Goal: Task Accomplishment & Management: Complete application form

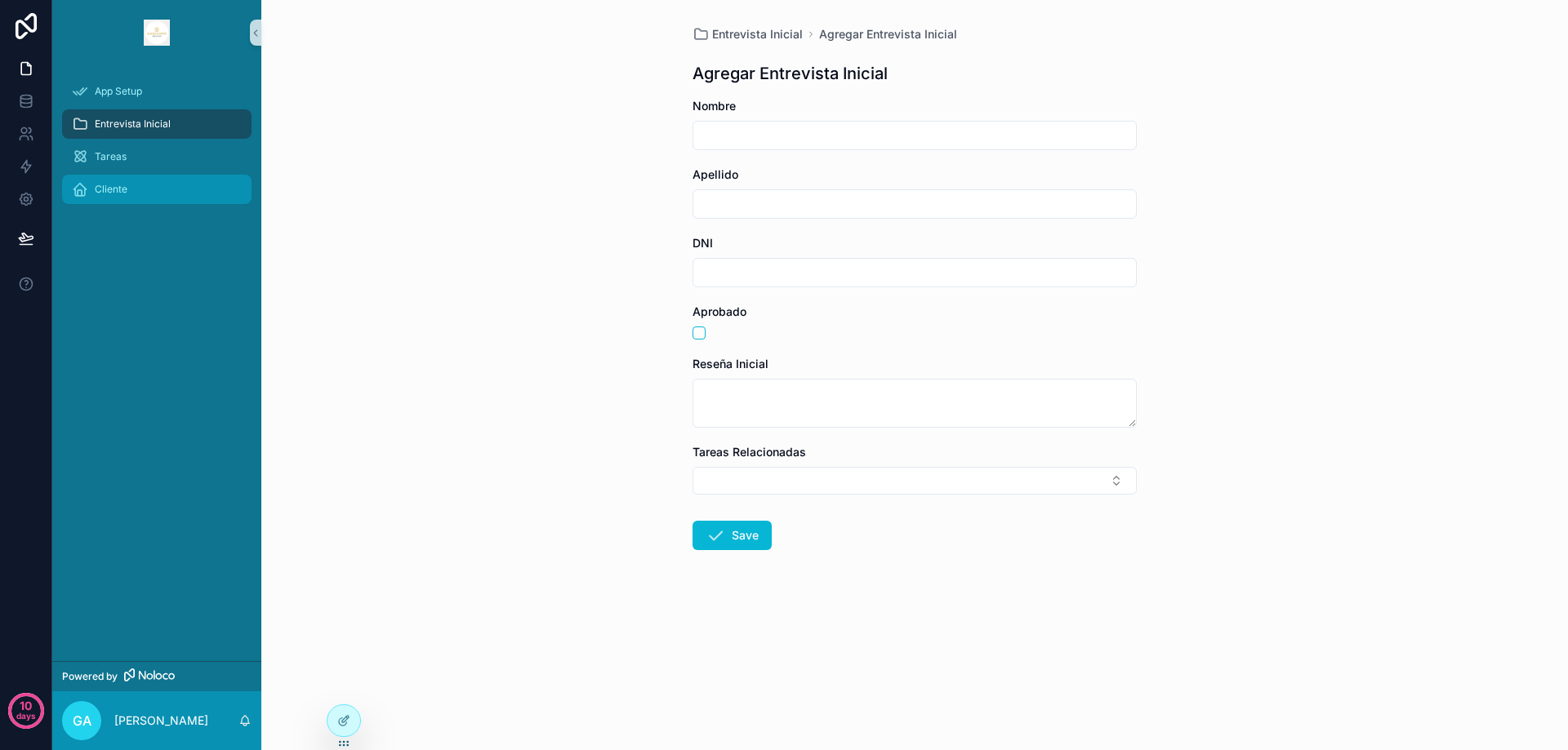
click at [129, 192] on div "Cliente" at bounding box center [157, 189] width 170 height 26
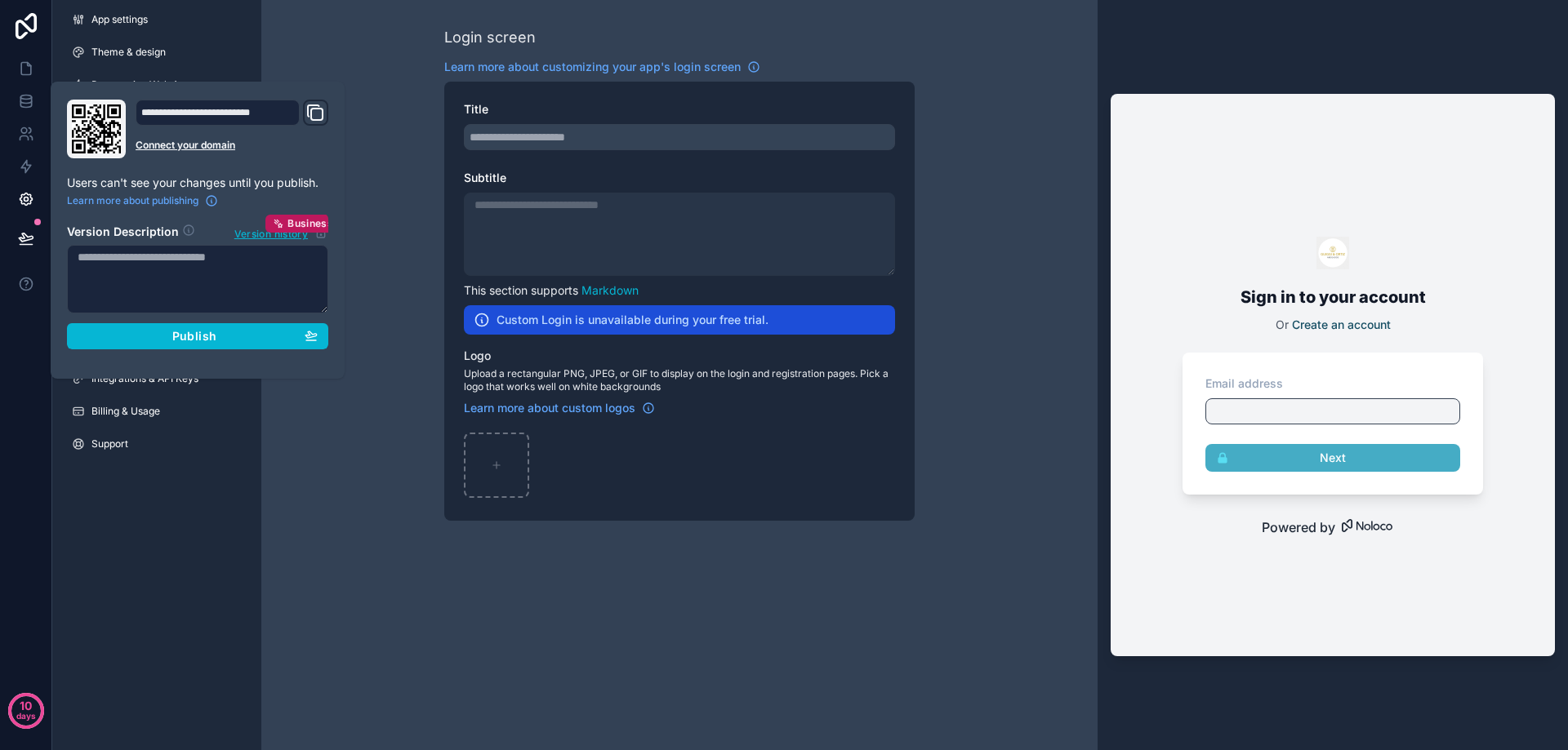
click at [314, 107] on icon "Domain and Custom Link" at bounding box center [315, 113] width 20 height 20
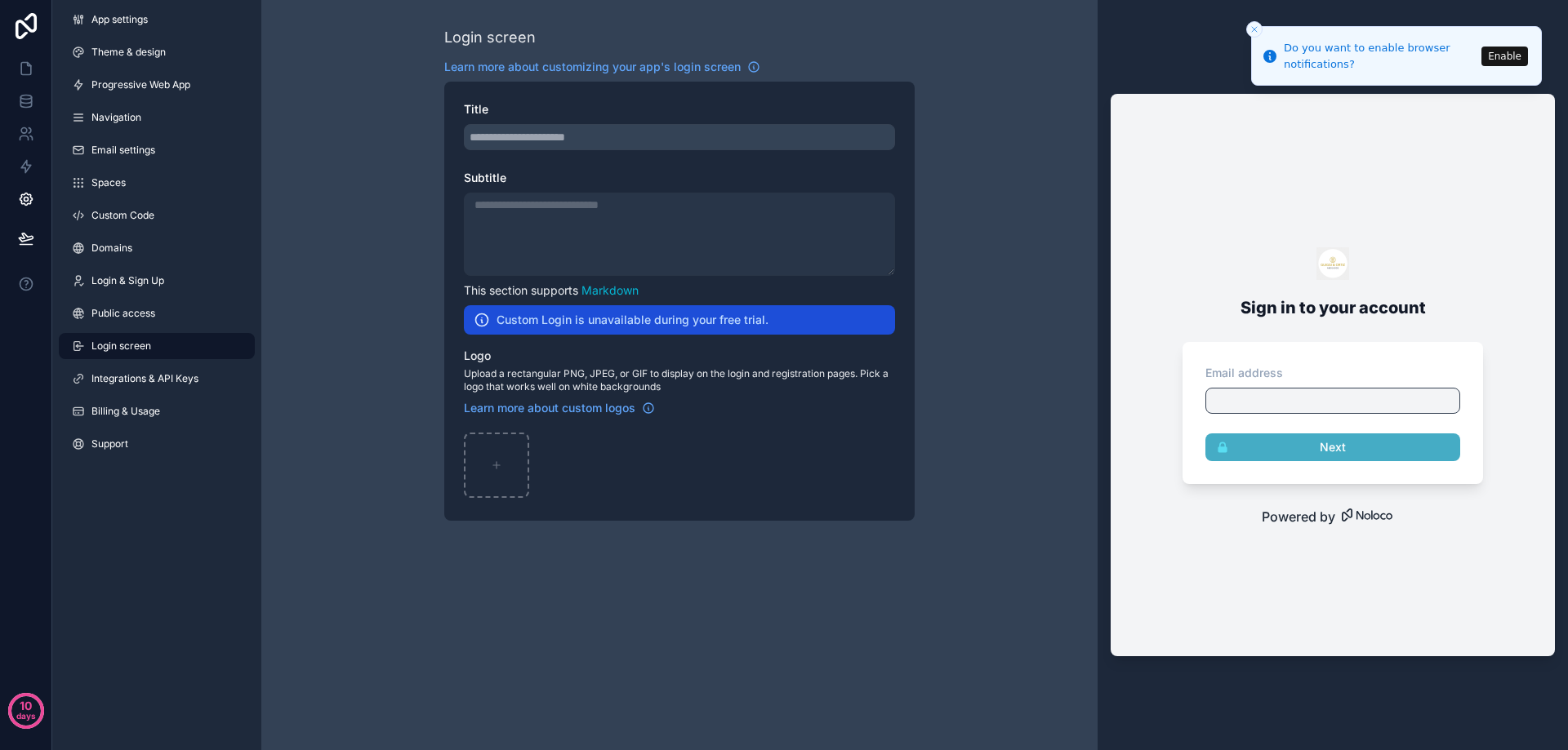
click at [325, 411] on div "Login screen Learn more about customizing your app's login screen Title Subtitl…" at bounding box center [679, 273] width 836 height 547
click at [29, 713] on p "days" at bounding box center [26, 716] width 20 height 23
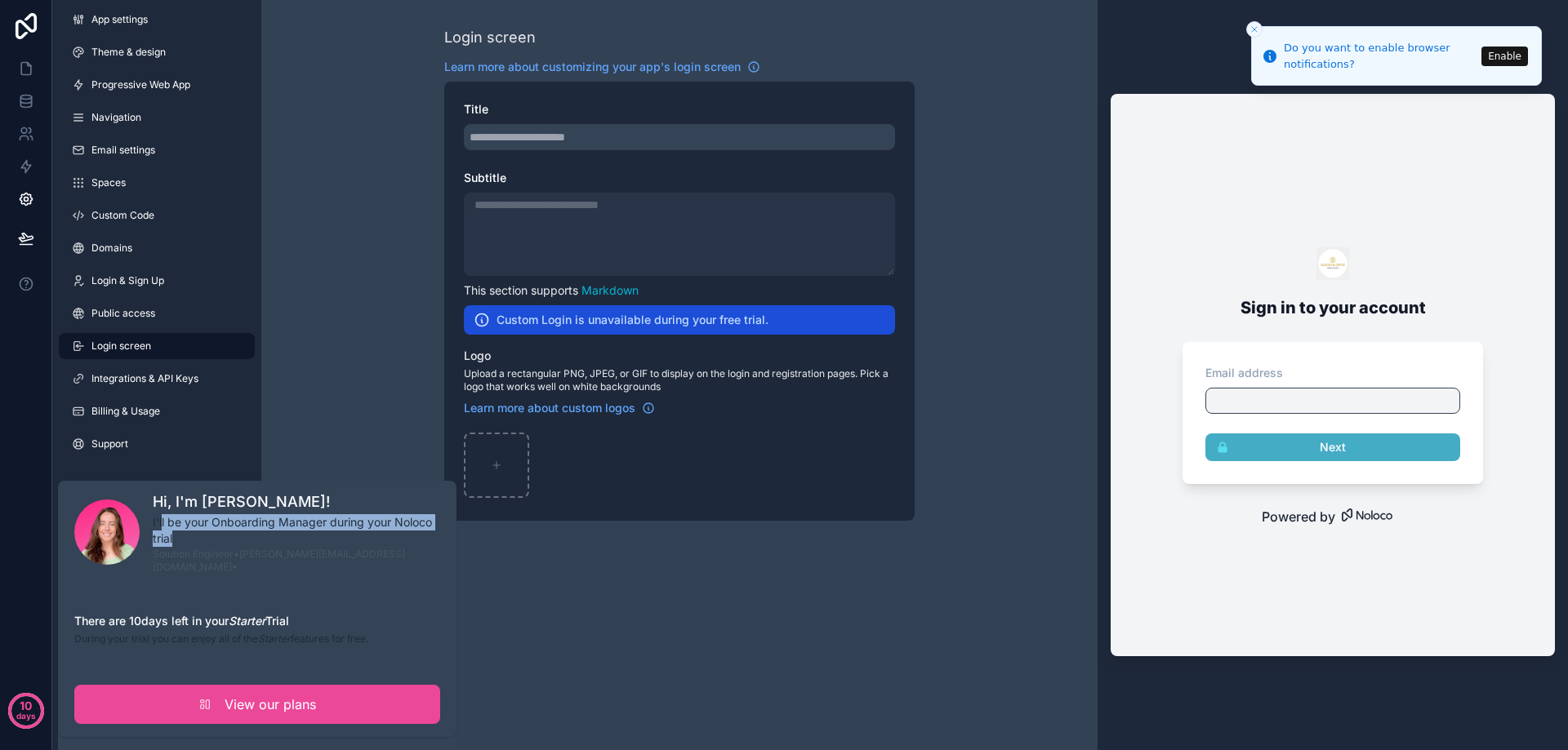
drag, startPoint x: 162, startPoint y: 518, endPoint x: 377, endPoint y: 538, distance: 215.9
click at [377, 538] on p "I'll be your Onboarding Manager during your Noloco trial" at bounding box center [296, 530] width 287 height 33
click at [186, 543] on p "I'll be your Onboarding Manager during your Noloco trial" at bounding box center [296, 530] width 287 height 33
drag, startPoint x: 181, startPoint y: 538, endPoint x: 144, endPoint y: 506, distance: 48.9
click at [144, 506] on div "Hi, I'm Gill! I'll be your Onboarding Manager during your Noloco trial Solution…" at bounding box center [257, 532] width 366 height 83
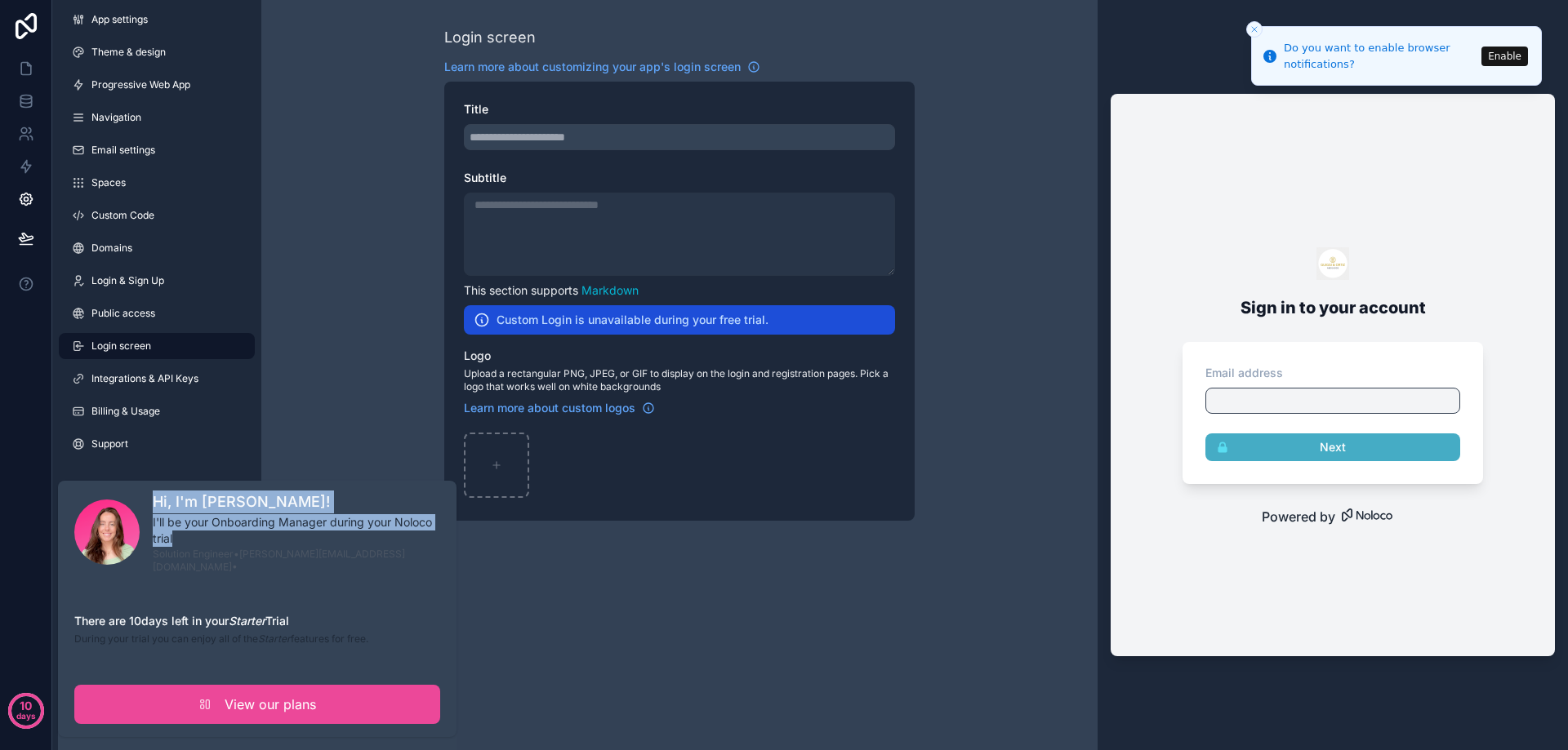
drag, startPoint x: 349, startPoint y: 563, endPoint x: 137, endPoint y: 554, distance: 212.2
click at [137, 554] on div "Hi, I'm Gill! I'll be your Onboarding Manager during your Noloco trial Solution…" at bounding box center [257, 606] width 366 height 233
drag, startPoint x: 391, startPoint y: 624, endPoint x: 57, endPoint y: 598, distance: 335.0
click at [57, 598] on div "Hi, I'm Gill! I'll be your Onboarding Manager during your Noloco trial Solution…" at bounding box center [784, 375] width 1568 height 750
click at [368, 578] on div "Hi, I'm Gill! I'll be your Onboarding Manager during your Noloco trial Solution…" at bounding box center [257, 606] width 366 height 233
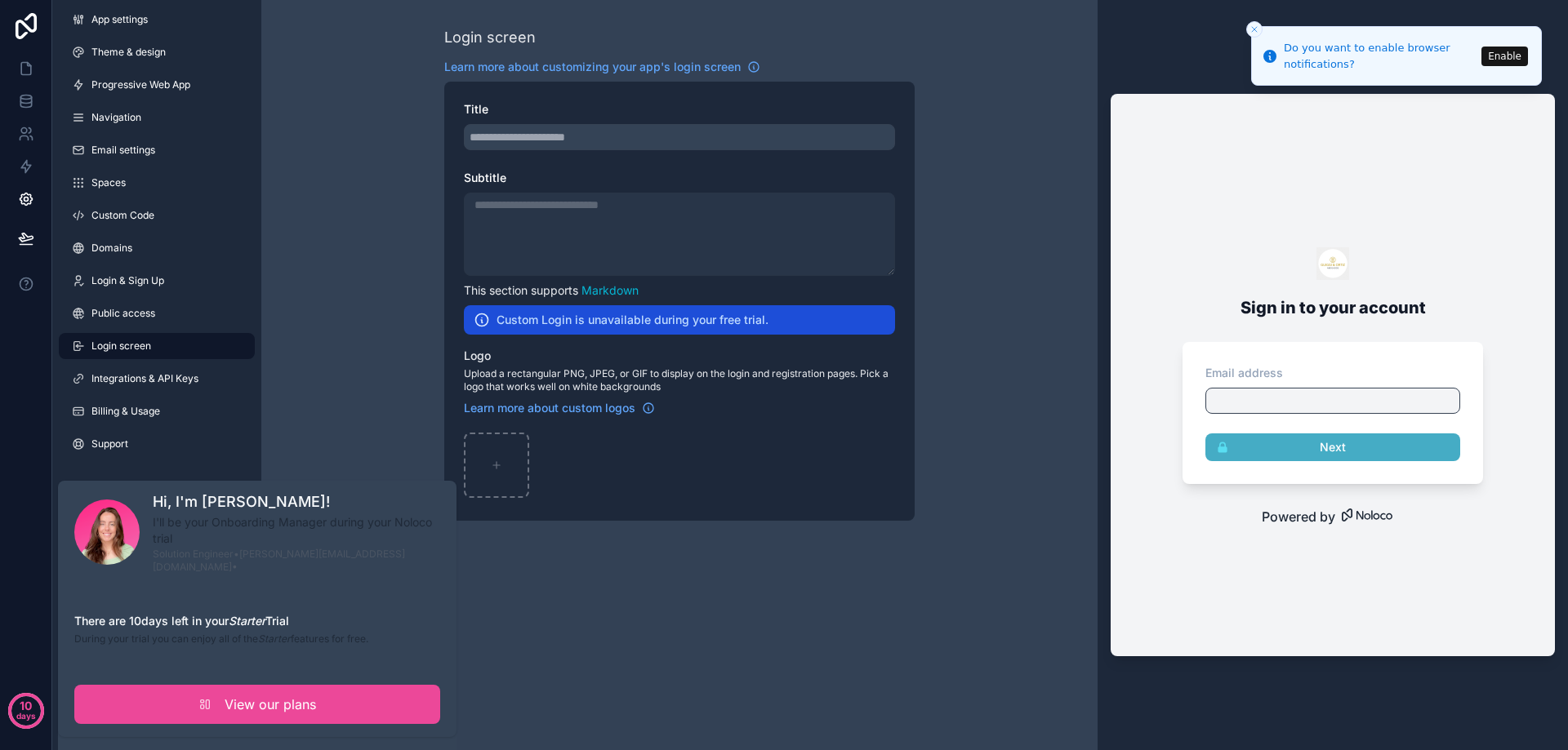
drag, startPoint x: 396, startPoint y: 624, endPoint x: 74, endPoint y: 609, distance: 322.3
click at [74, 609] on div "Hi, I'm Gill! I'll be your Onboarding Manager during your Noloco trial Solution…" at bounding box center [257, 606] width 366 height 233
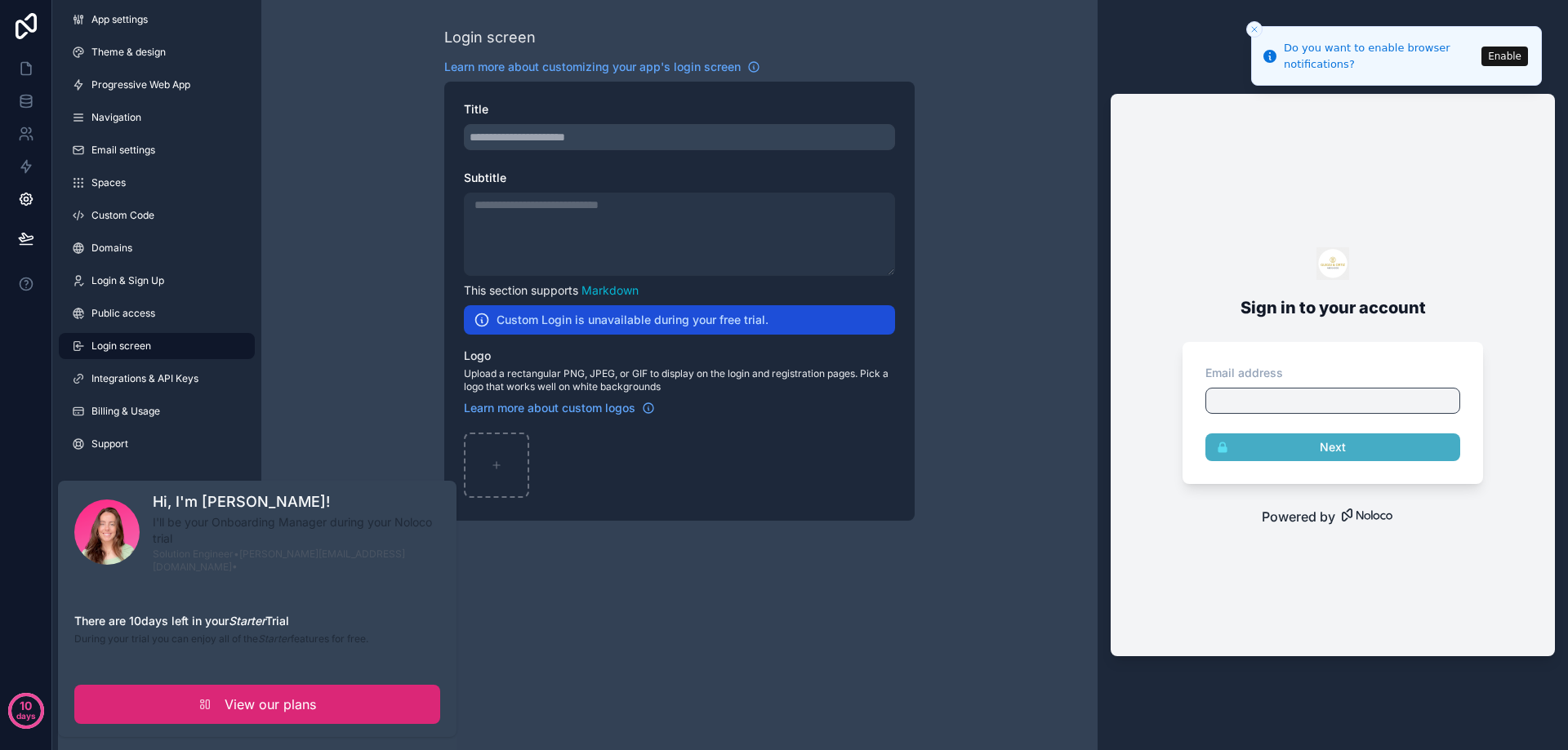
click at [267, 697] on span "View our plans" at bounding box center [270, 705] width 91 height 20
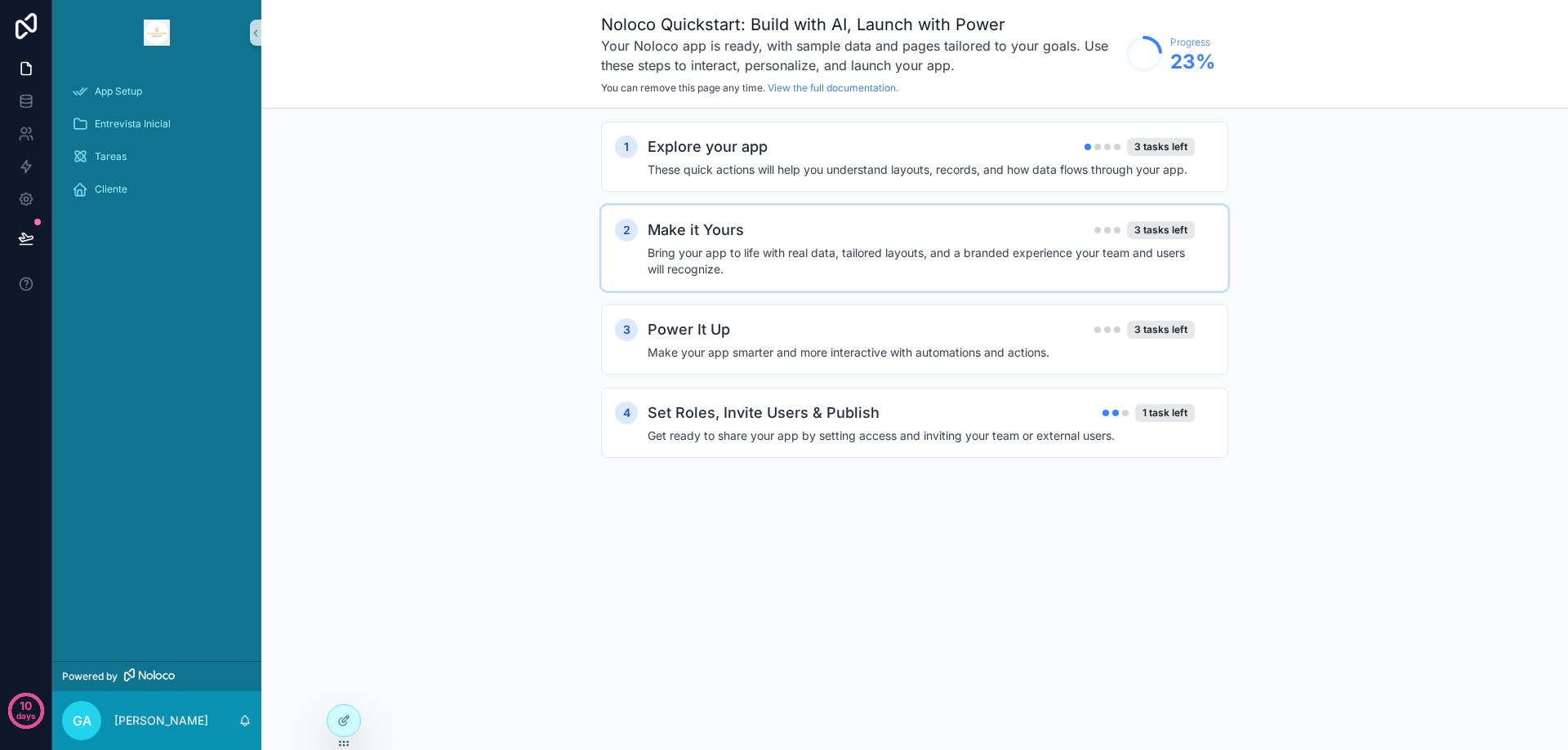
click at [747, 254] on h4 "Bring your app to life with real data, tailored layouts, and a branded experien…" at bounding box center [921, 261] width 547 height 33
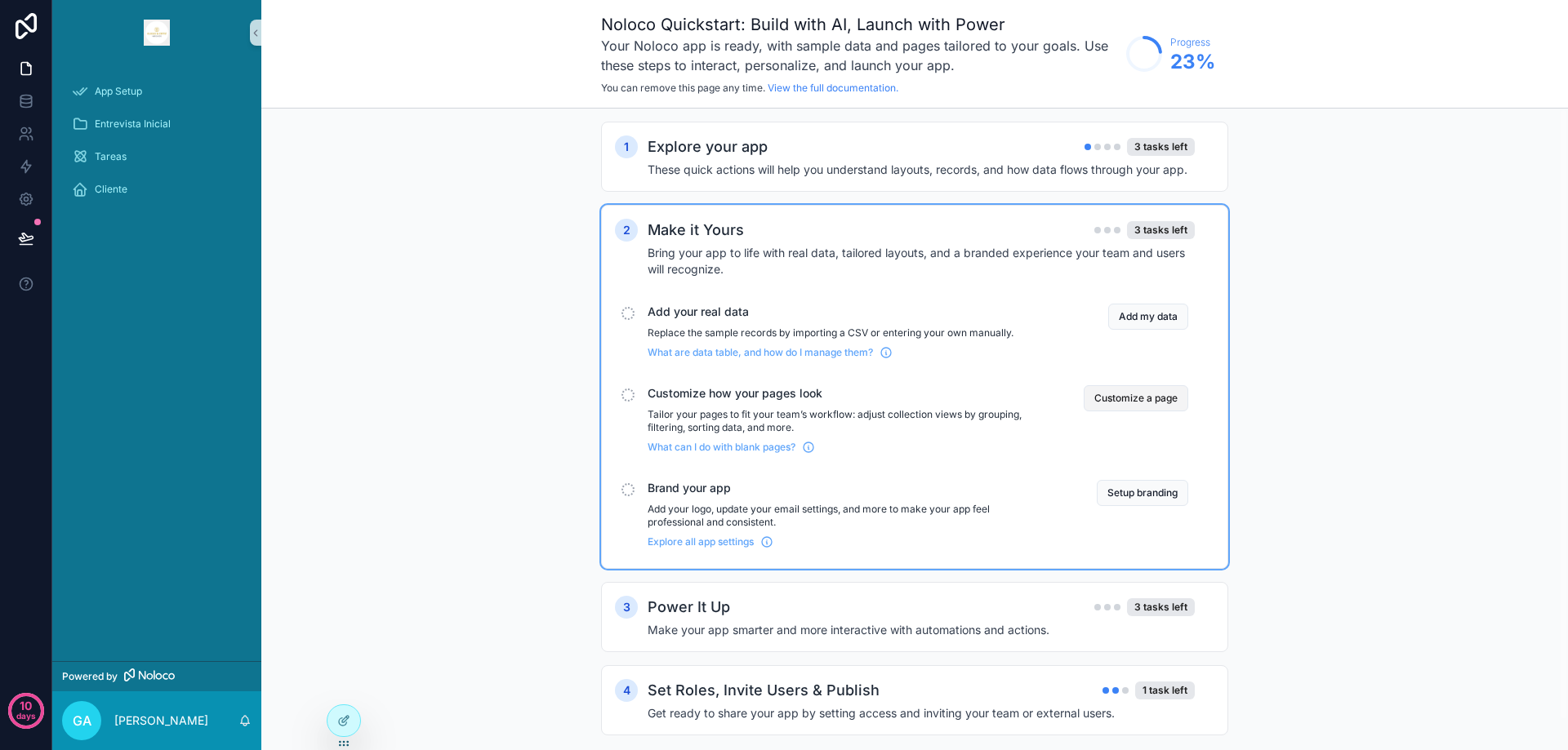
click at [1143, 392] on button "Customize a page" at bounding box center [1136, 398] width 105 height 26
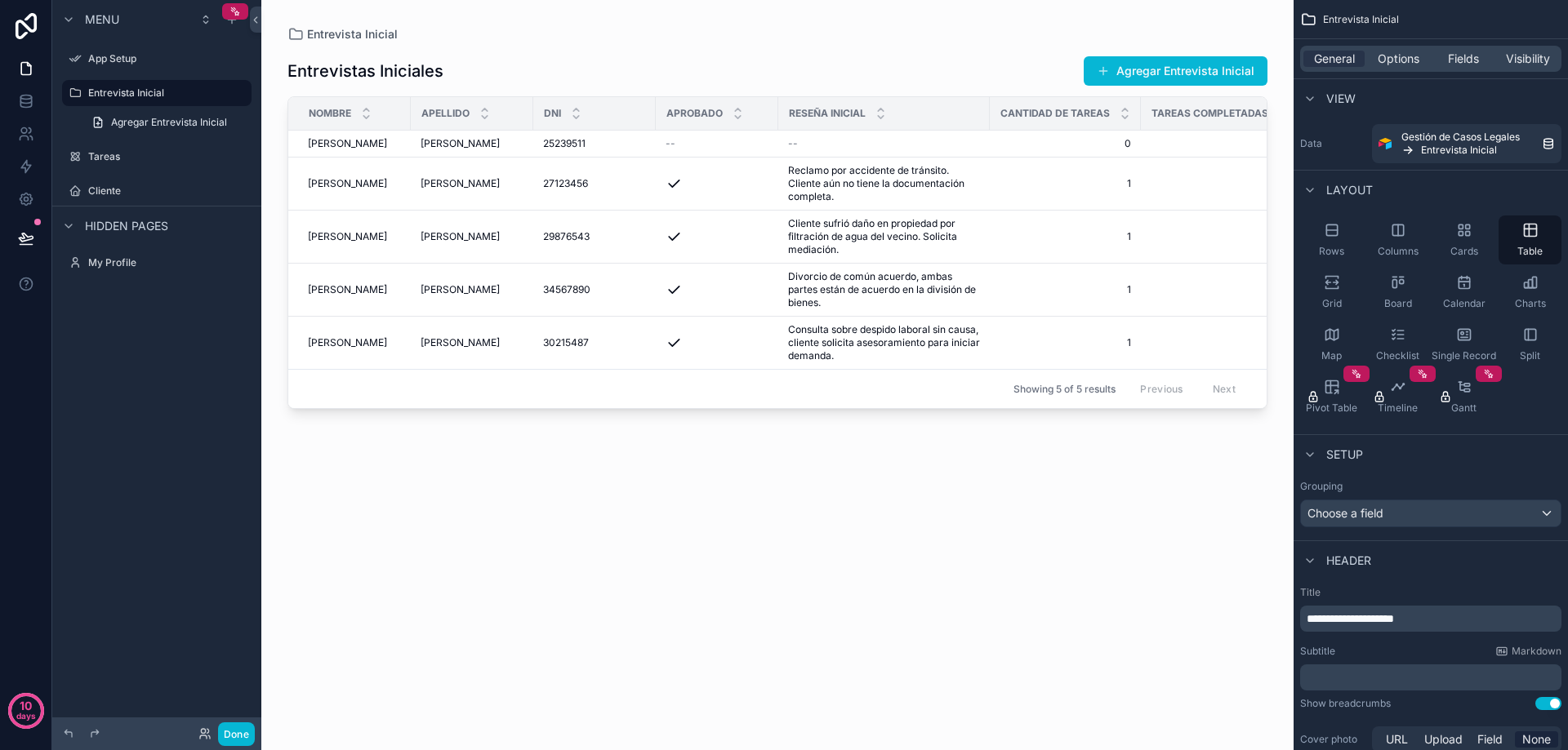
drag, startPoint x: 760, startPoint y: 412, endPoint x: 1173, endPoint y: 418, distance: 413.0
click at [1173, 418] on div "scrollable content" at bounding box center [778, 365] width 1032 height 730
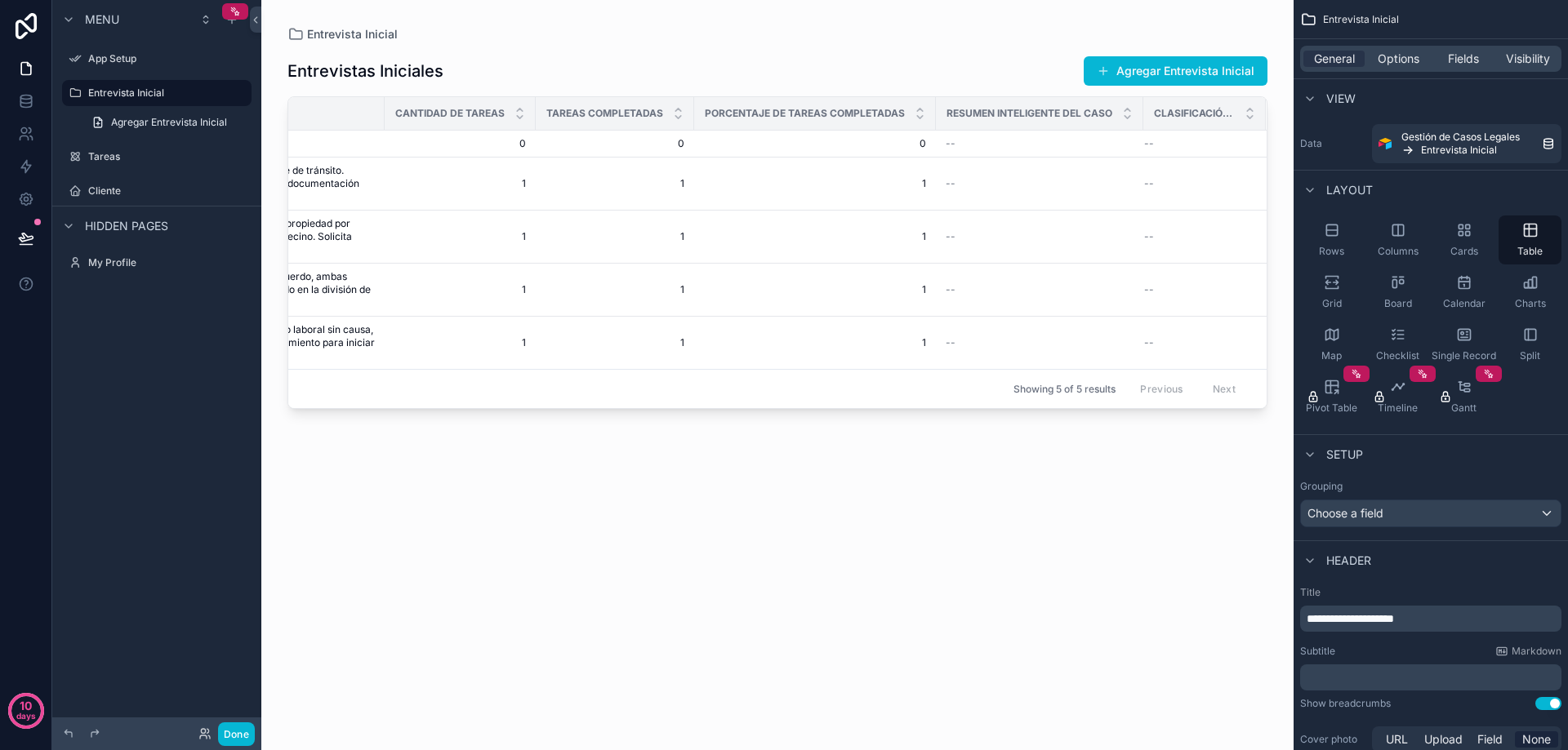
click at [1039, 113] on span "Resumen Inteligente del Caso" at bounding box center [1029, 113] width 166 height 13
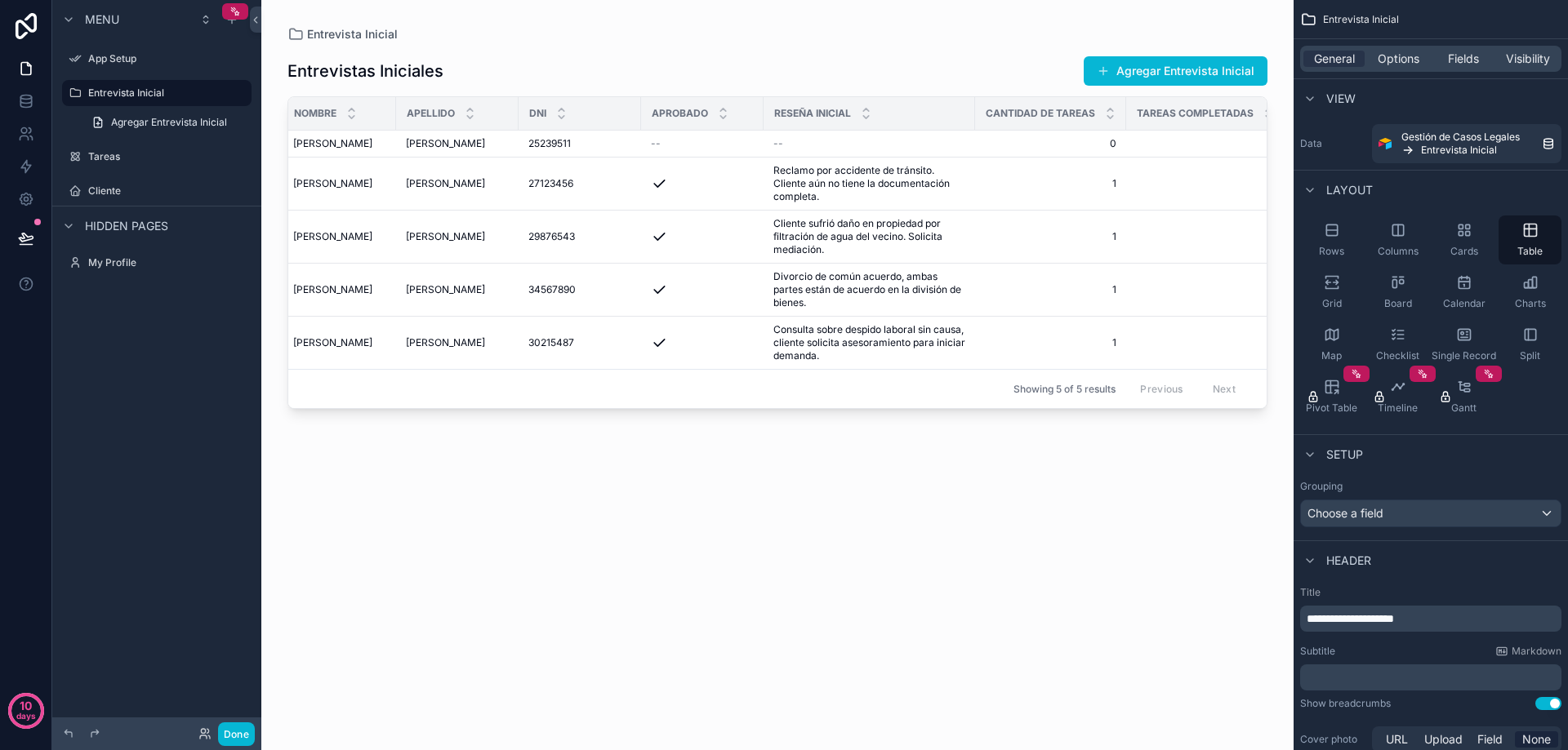
scroll to position [0, 0]
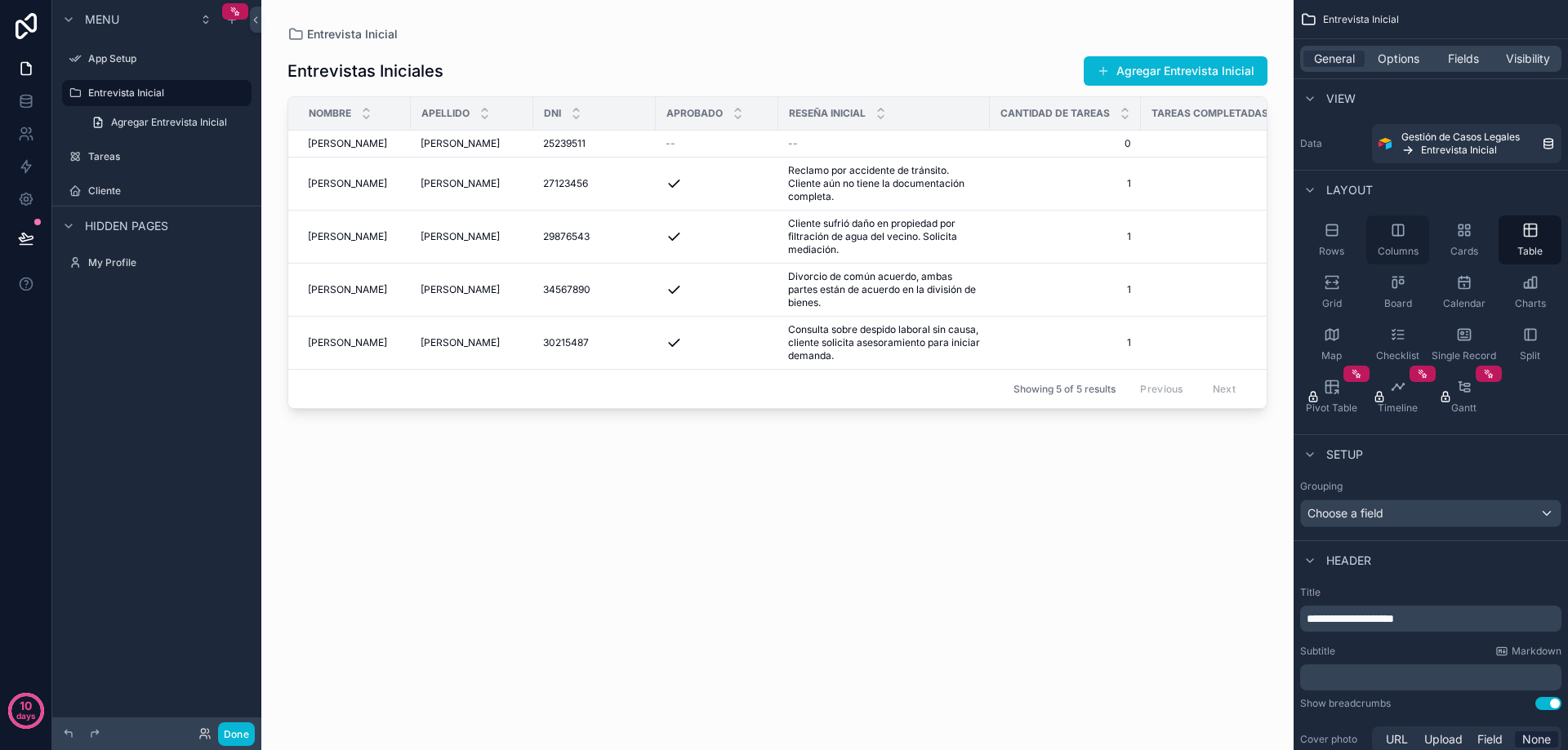
click at [1393, 230] on icon "scrollable content" at bounding box center [1398, 230] width 16 height 16
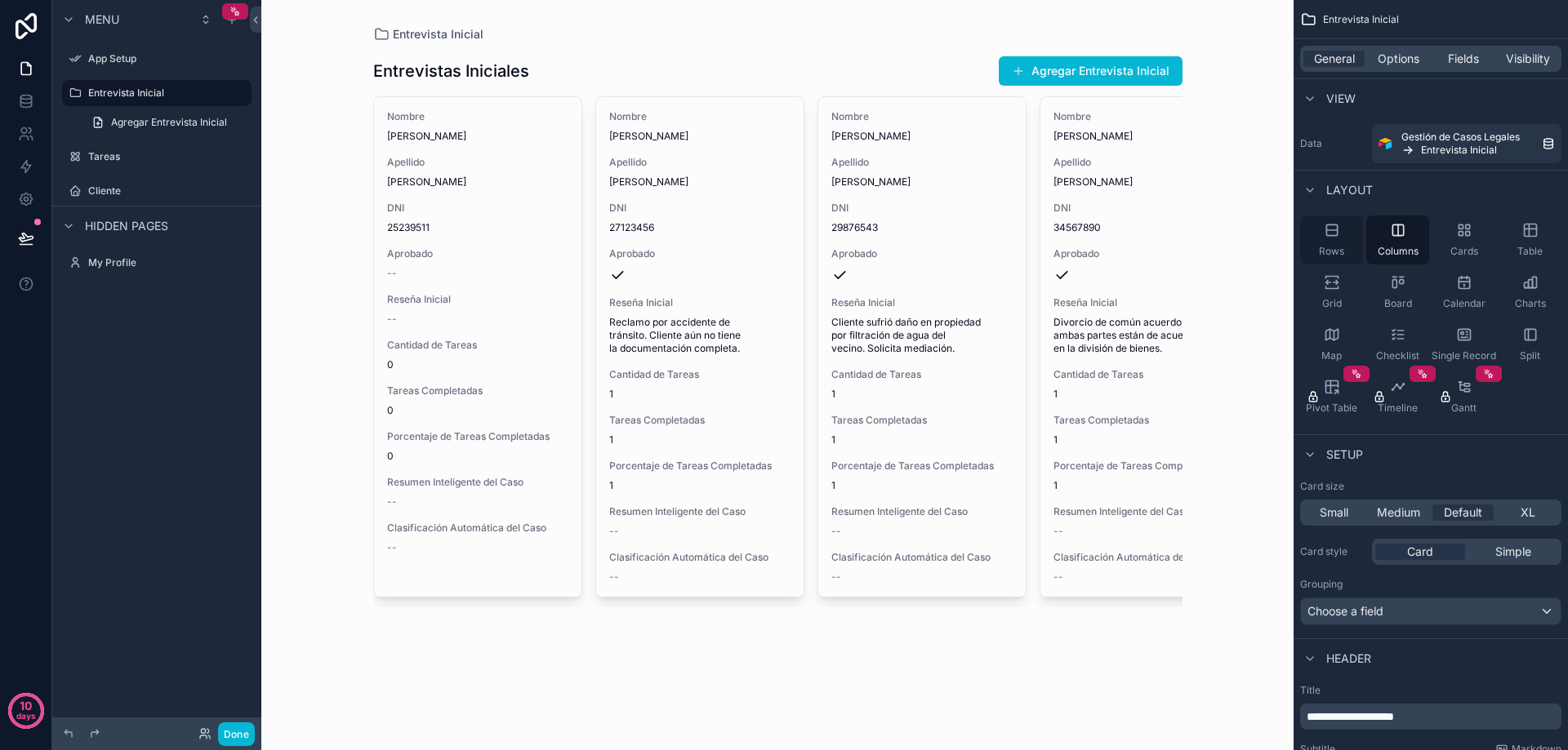
click at [1332, 230] on icon "scrollable content" at bounding box center [1332, 230] width 11 height 0
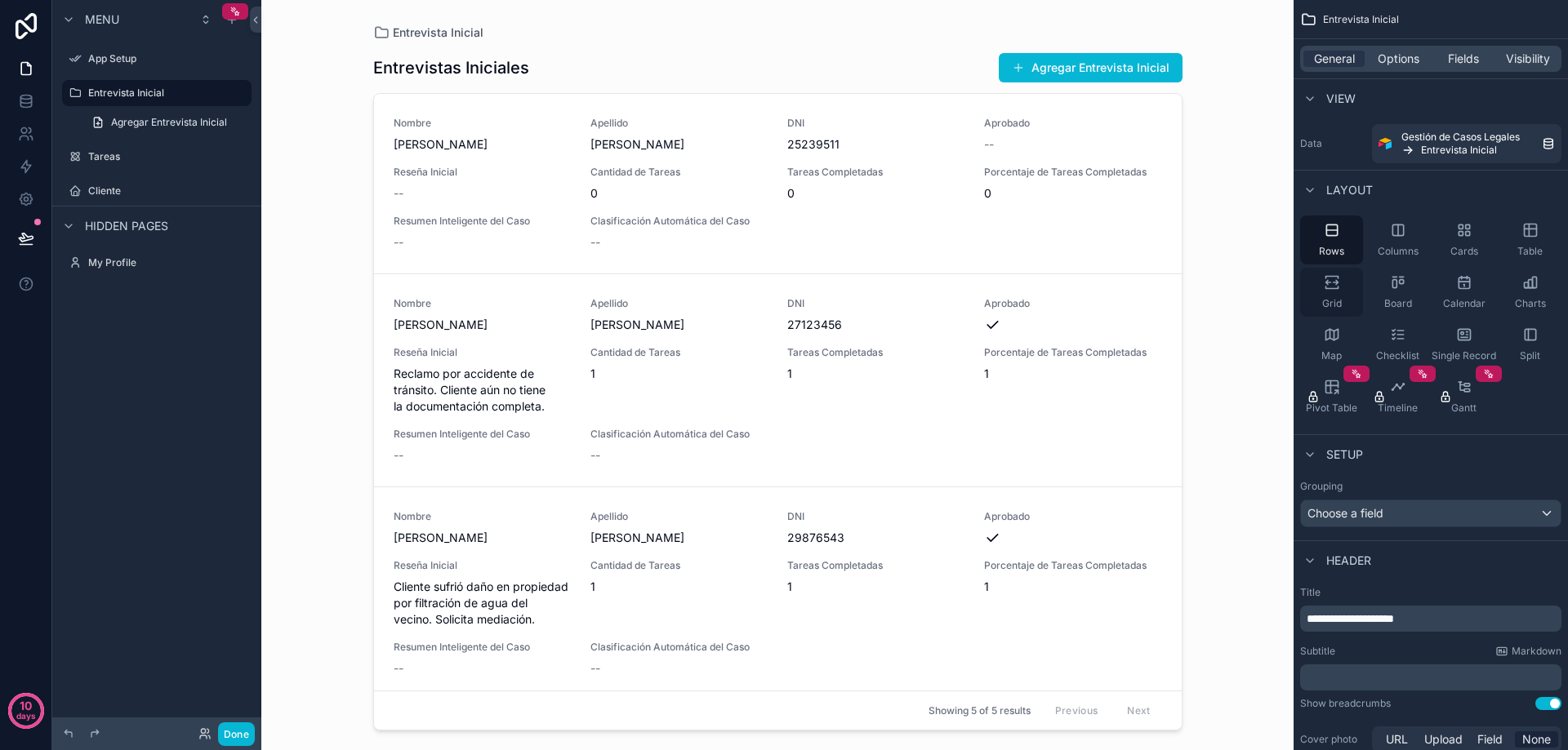
click at [1326, 288] on icon "scrollable content" at bounding box center [1332, 287] width 12 height 3
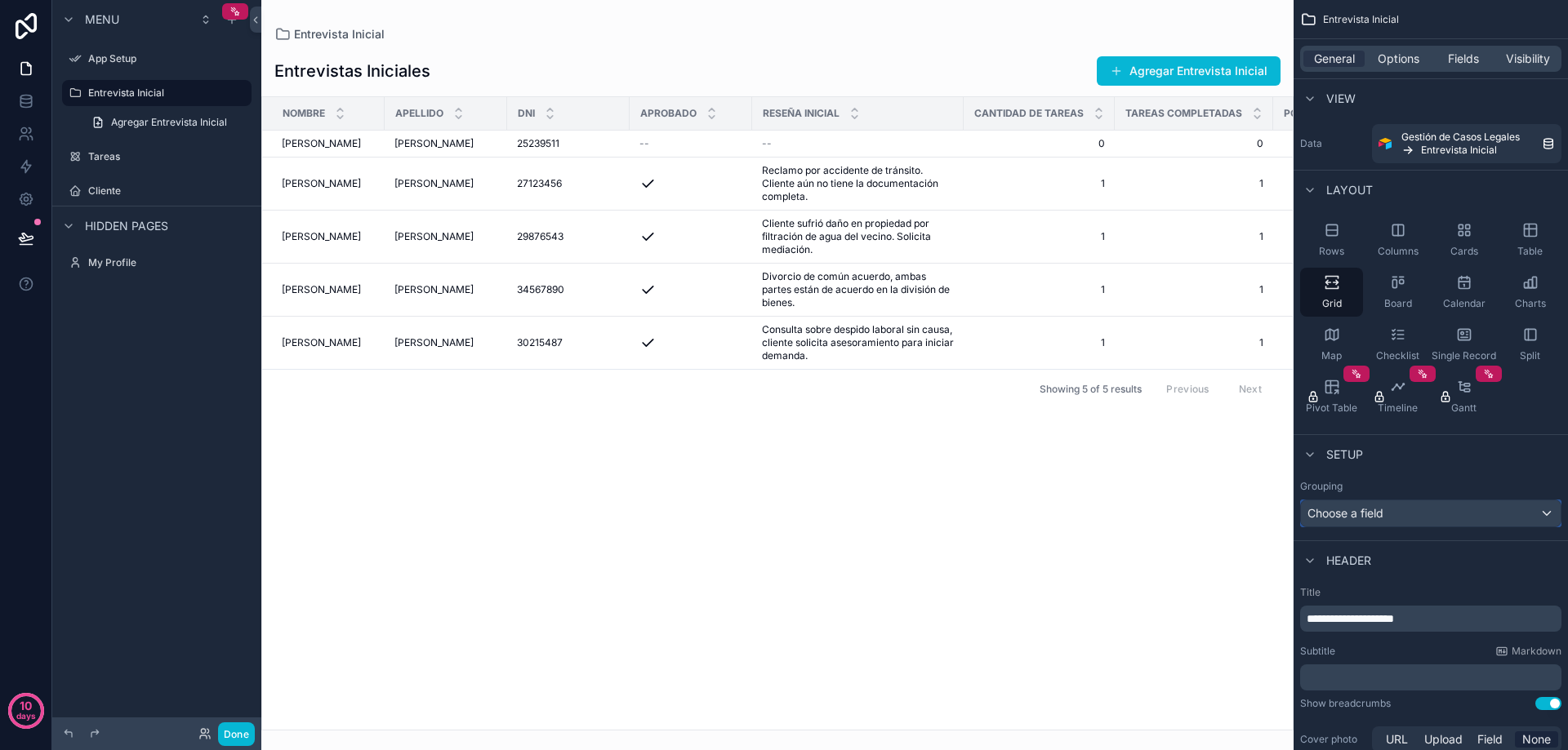
click at [1465, 512] on div "Choose a field" at bounding box center [1431, 513] width 260 height 26
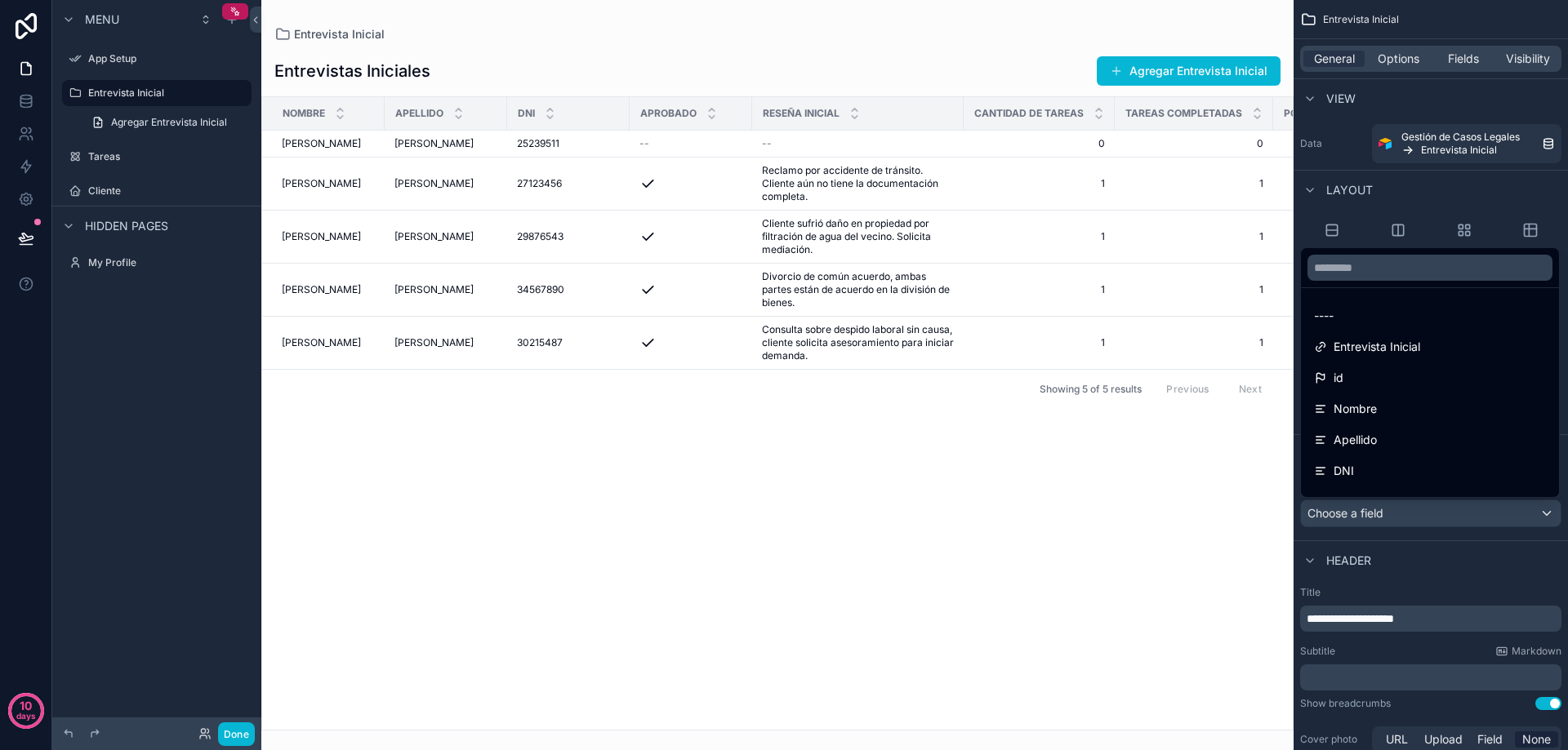
click at [1465, 512] on div "scrollable content" at bounding box center [784, 375] width 1568 height 750
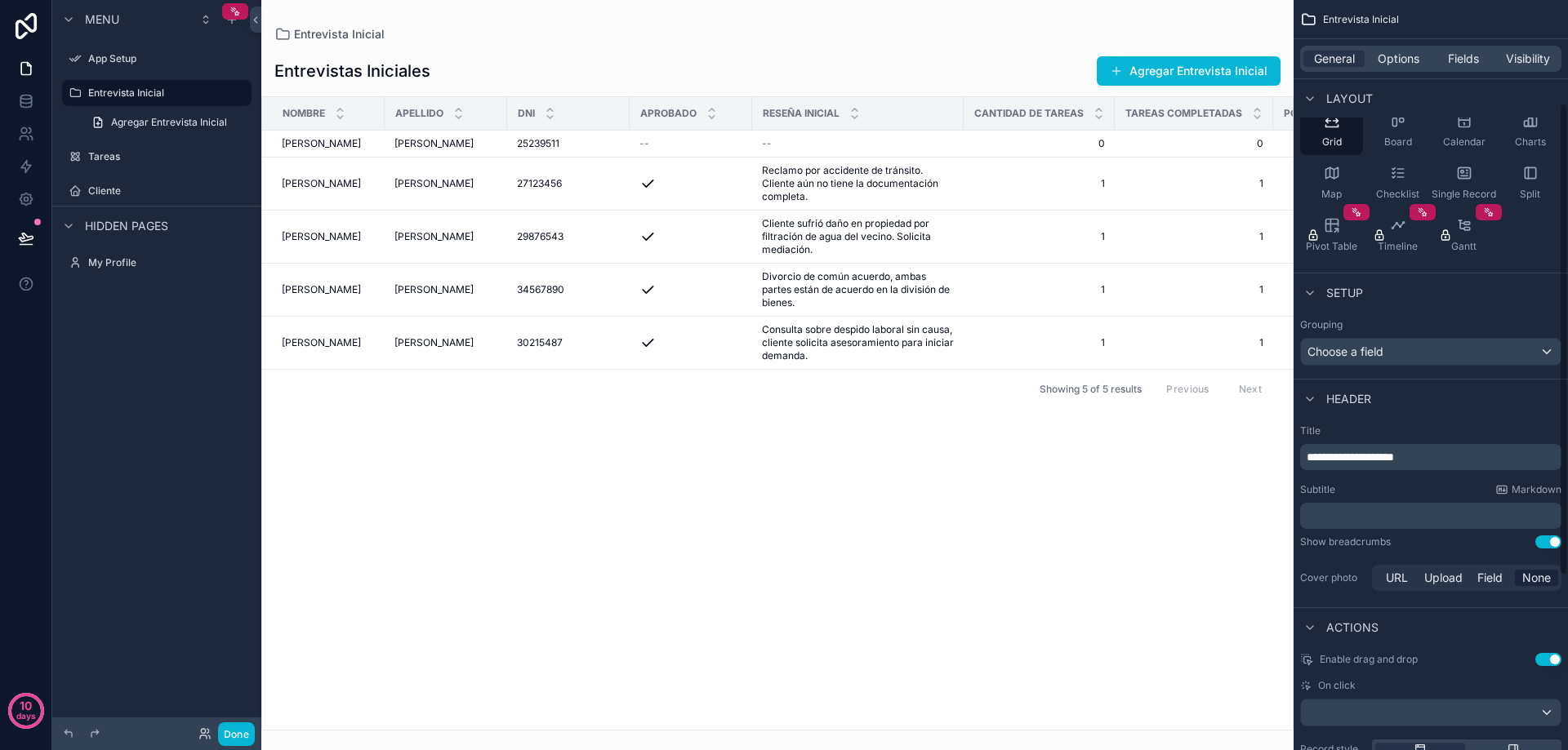
scroll to position [163, 0]
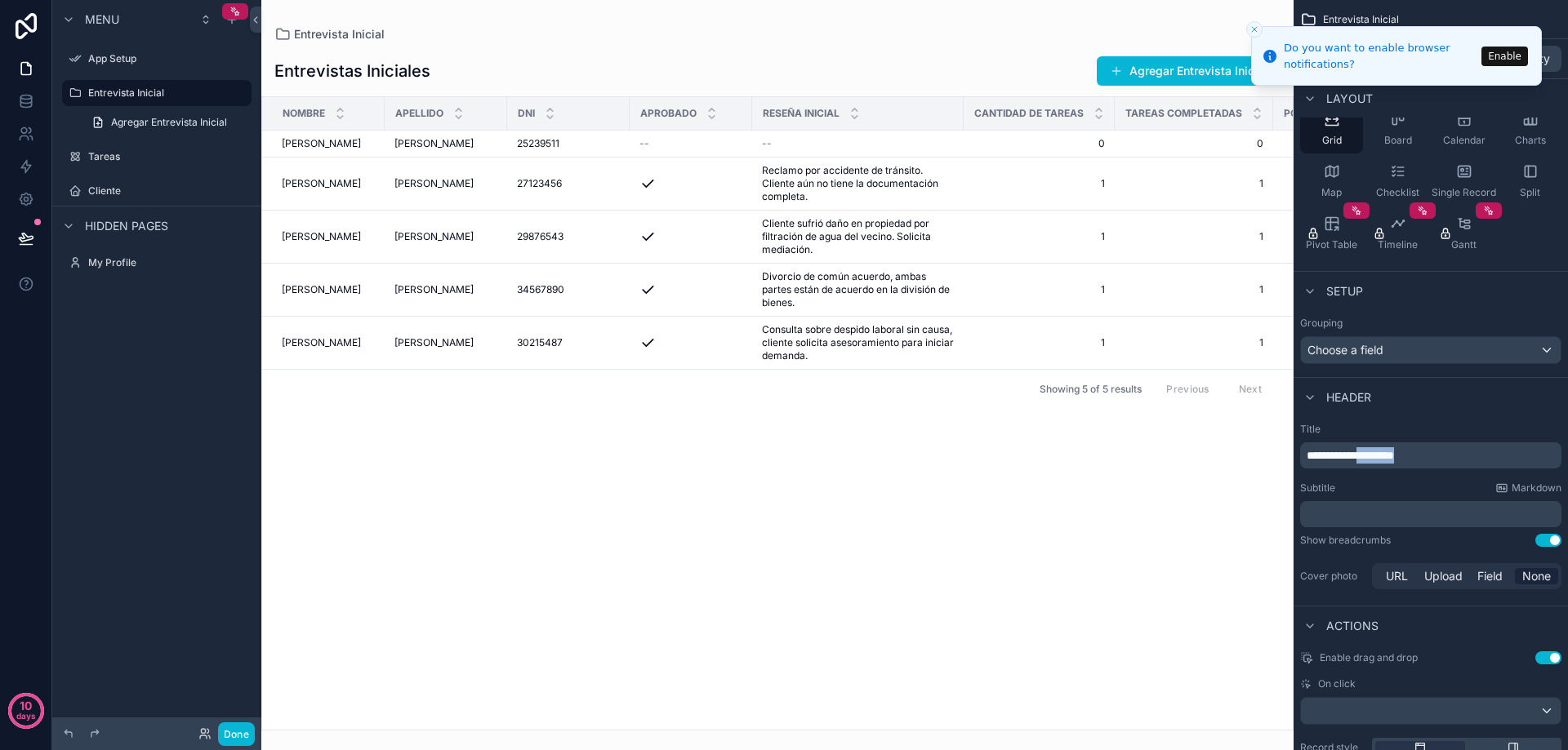
drag, startPoint x: 1369, startPoint y: 454, endPoint x: 1478, endPoint y: 454, distance: 109.0
click at [1478, 454] on p "**********" at bounding box center [1432, 456] width 252 height 16
click at [1254, 543] on div "Nombre Apellido DNI Aprobado Reseña Inicial Cantidad de Tareas Tareas Completad…" at bounding box center [778, 414] width 1031 height 633
click at [1311, 625] on icon "scrollable content" at bounding box center [1310, 626] width 13 height 13
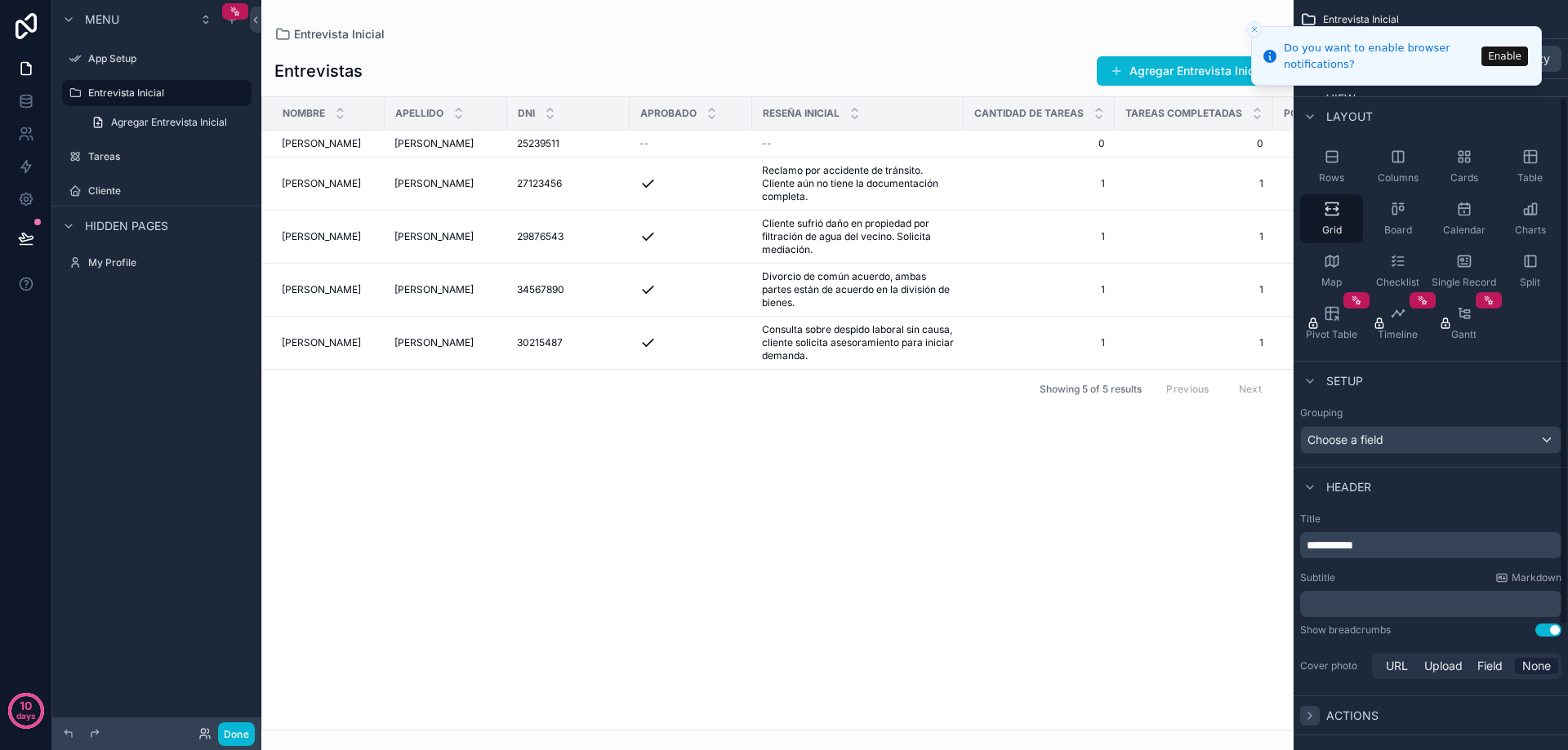
scroll to position [69, 0]
click at [1397, 217] on icon "scrollable content" at bounding box center [1394, 215] width 4 height 8
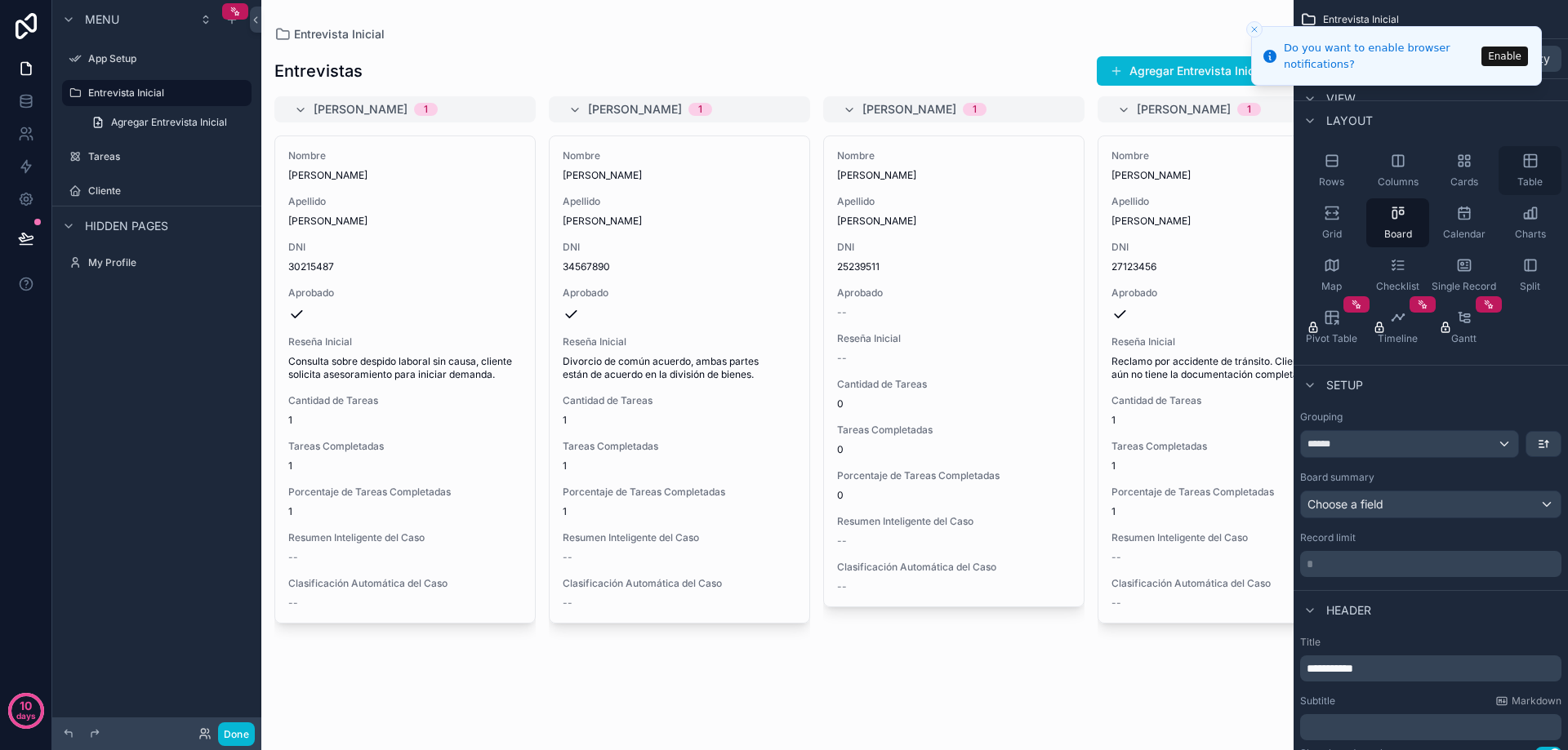
click at [1533, 166] on icon "scrollable content" at bounding box center [1531, 160] width 16 height 16
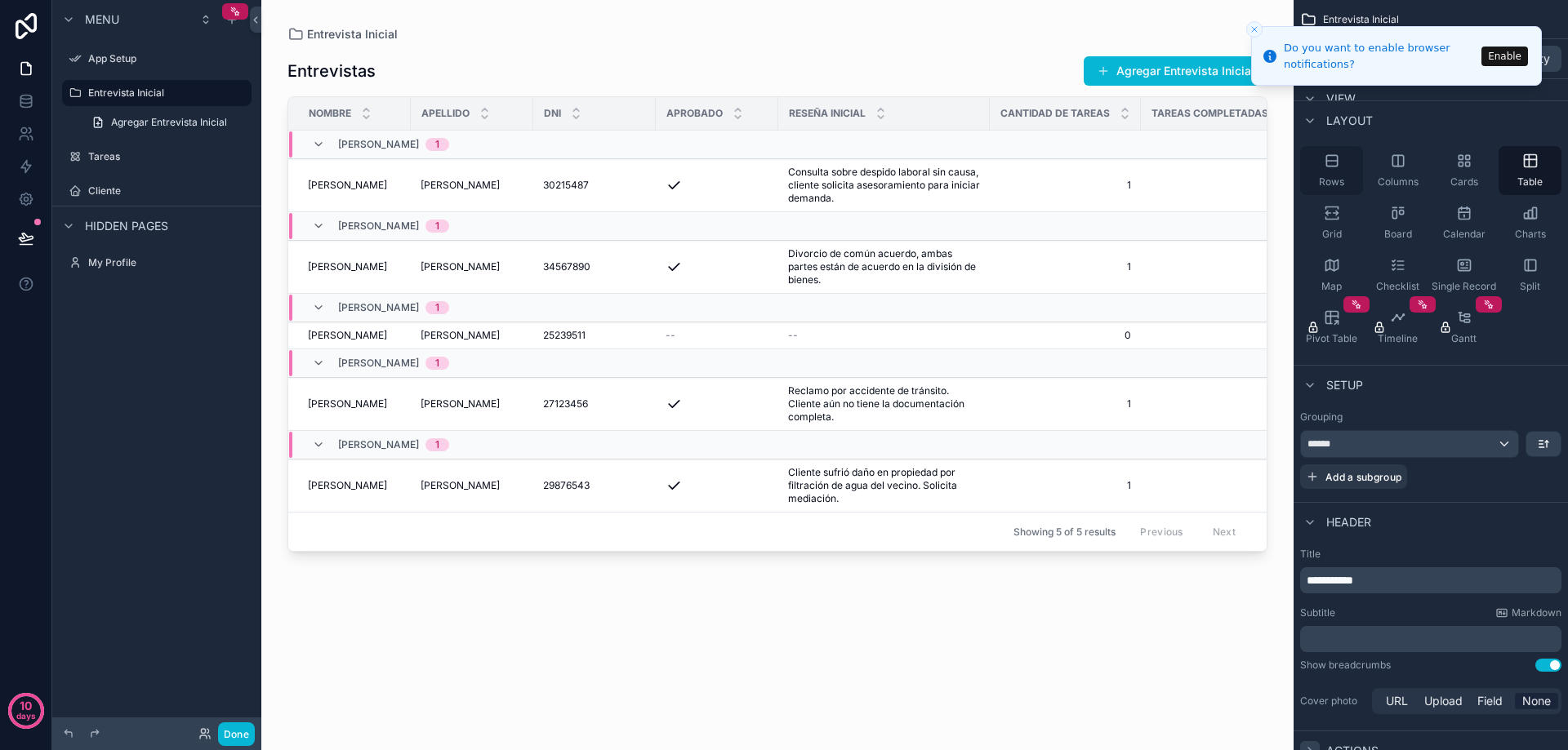
click at [1337, 170] on div "Rows" at bounding box center [1331, 170] width 63 height 49
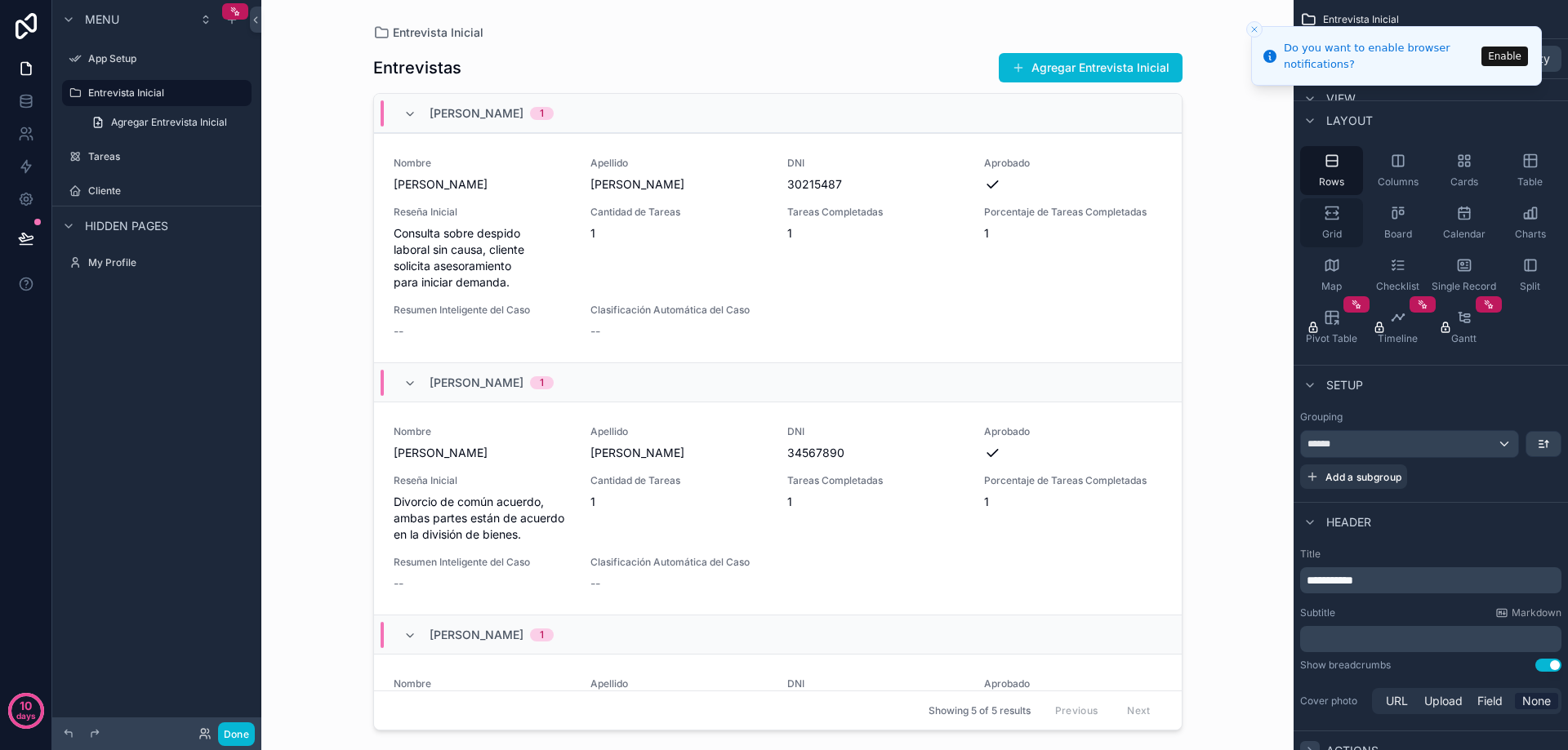
click at [1325, 212] on icon "scrollable content" at bounding box center [1332, 213] width 16 height 16
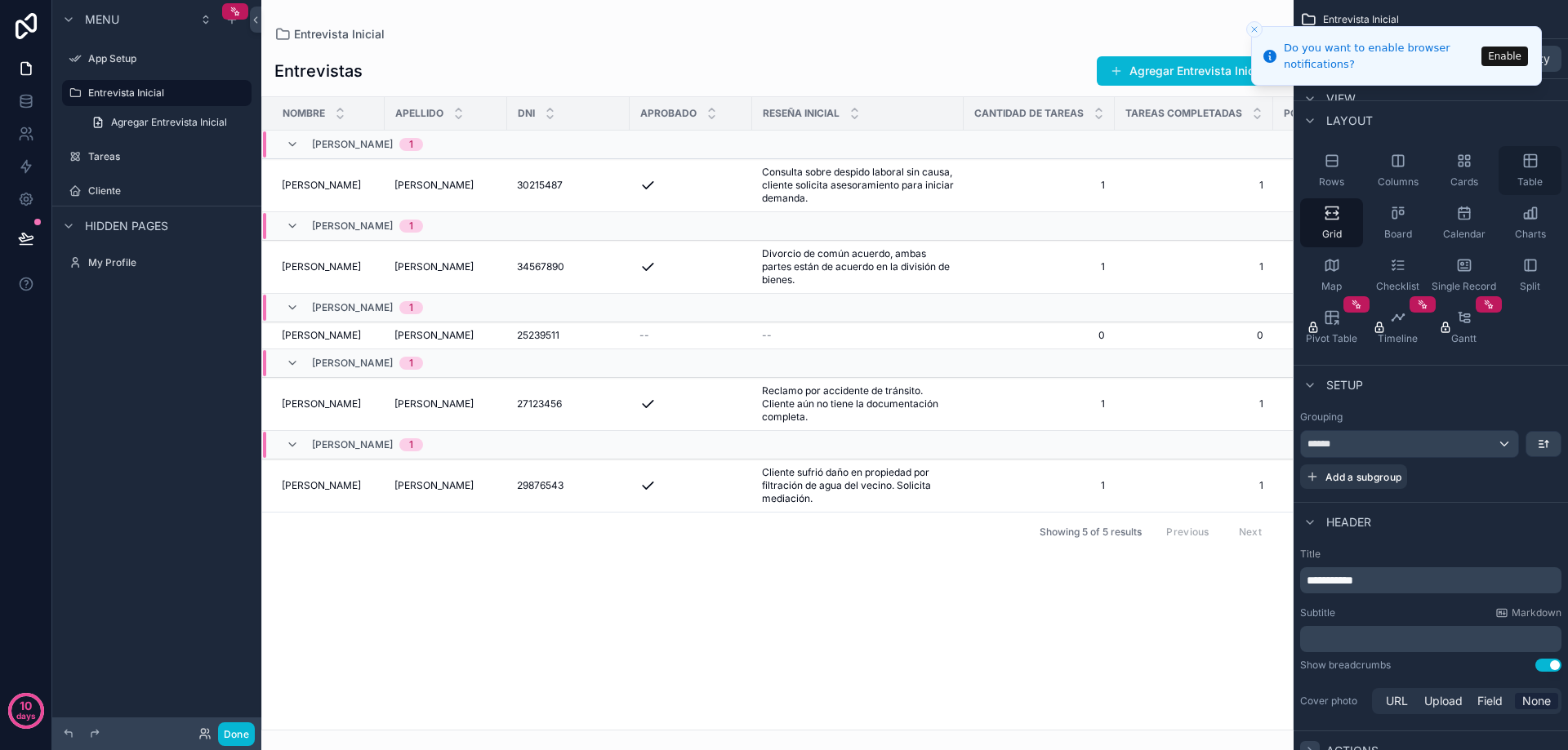
click at [1534, 160] on icon "scrollable content" at bounding box center [1530, 160] width 12 height 0
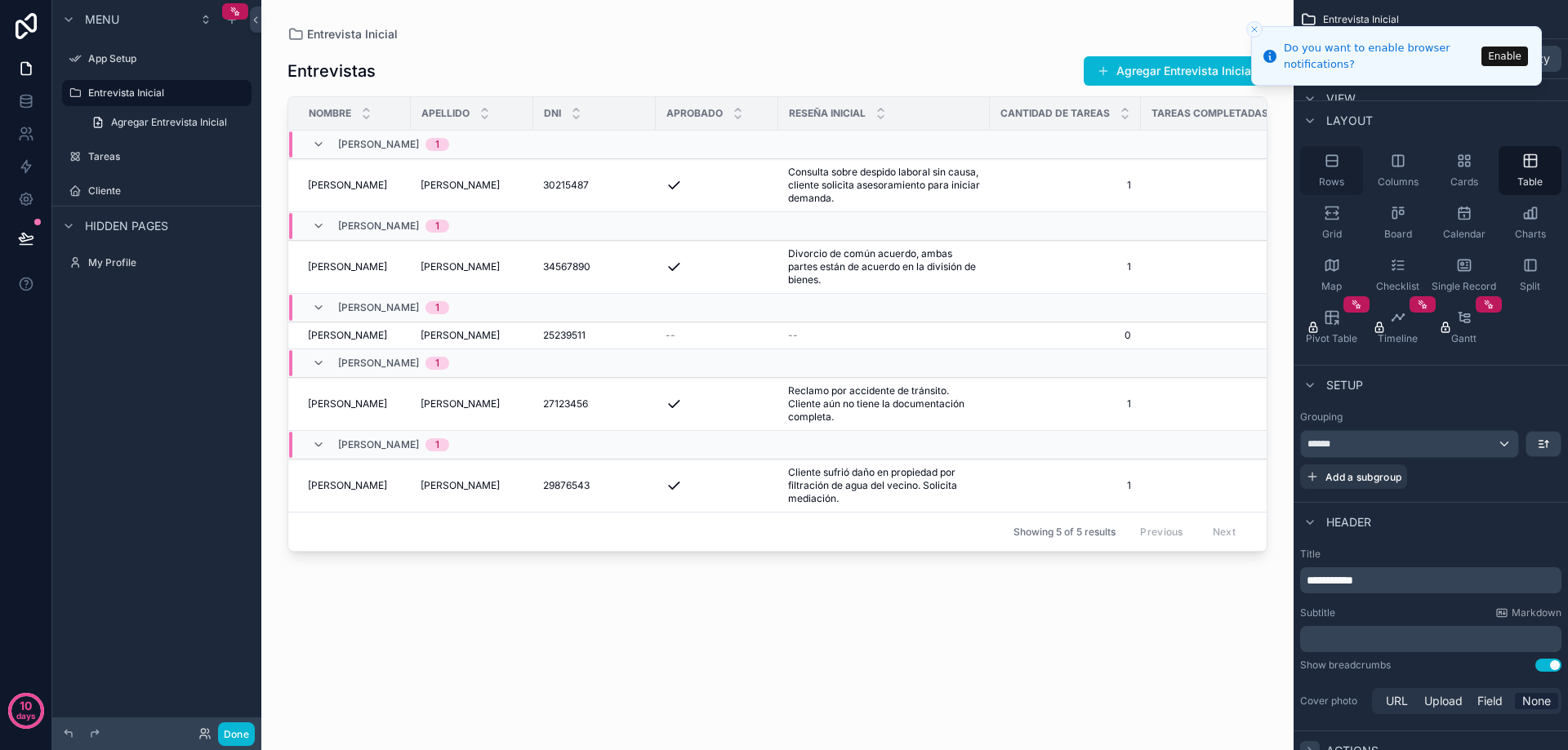
click at [1336, 168] on icon "scrollable content" at bounding box center [1332, 160] width 16 height 16
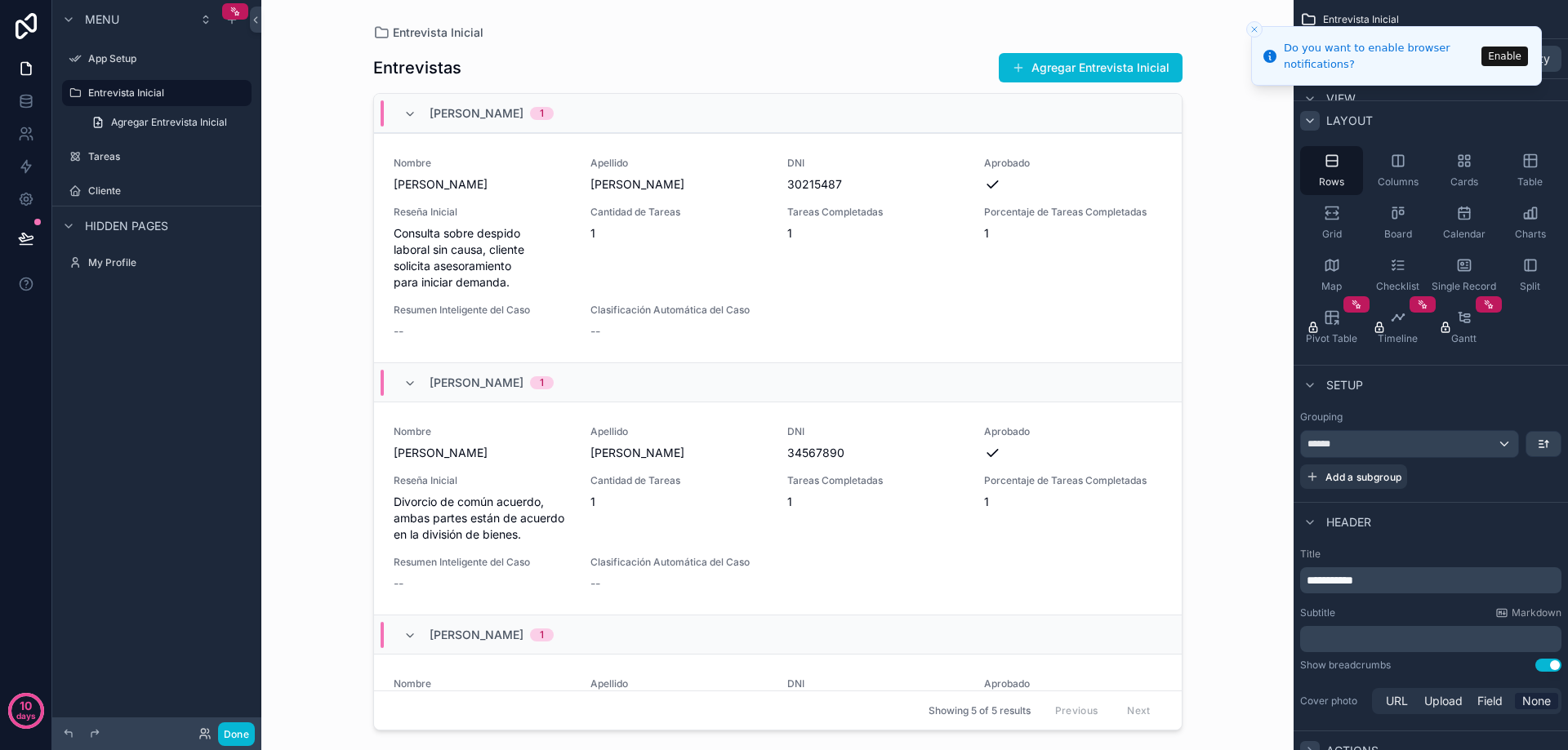
click at [1311, 122] on icon "scrollable content" at bounding box center [1310, 121] width 13 height 13
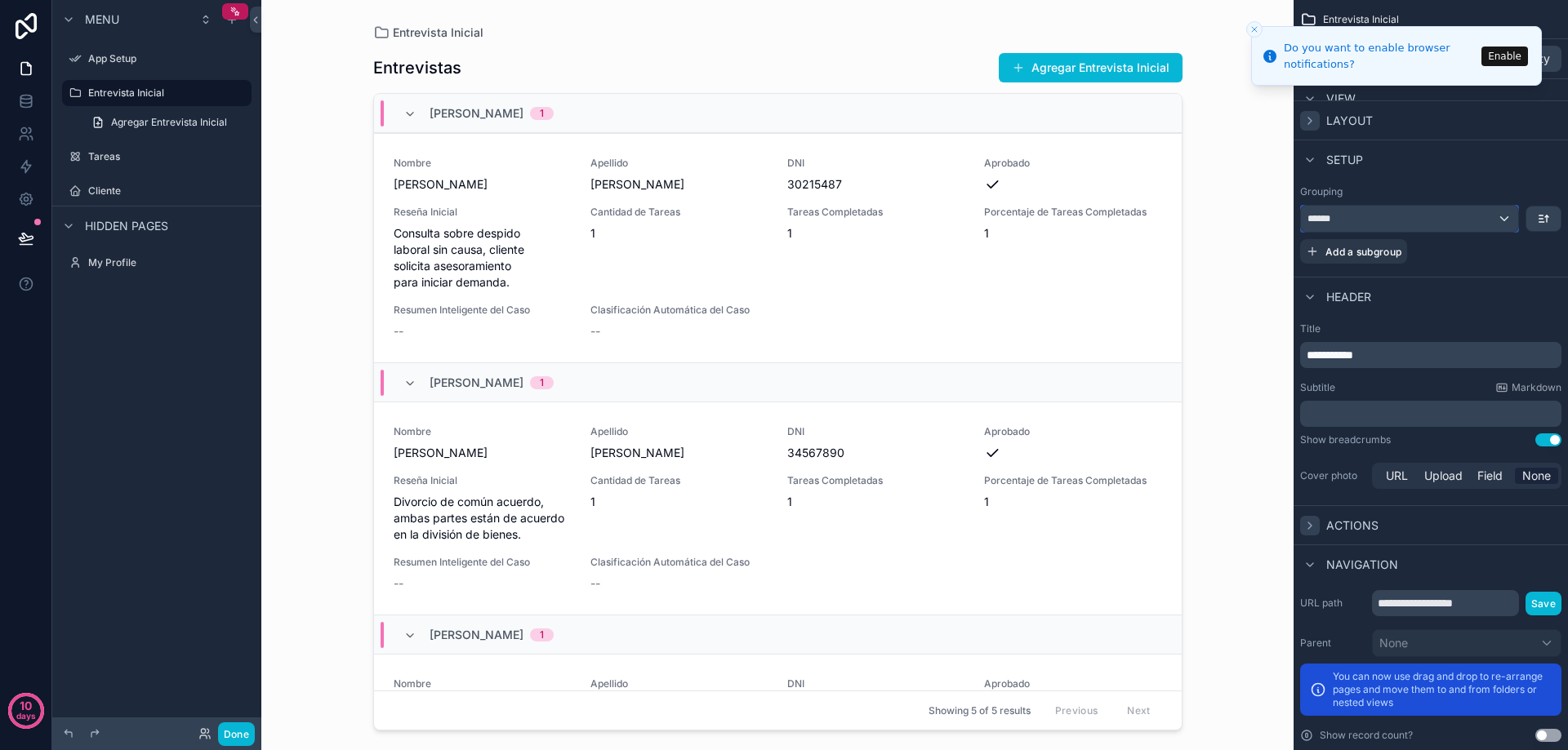
click at [1431, 212] on div "******" at bounding box center [1409, 218] width 217 height 26
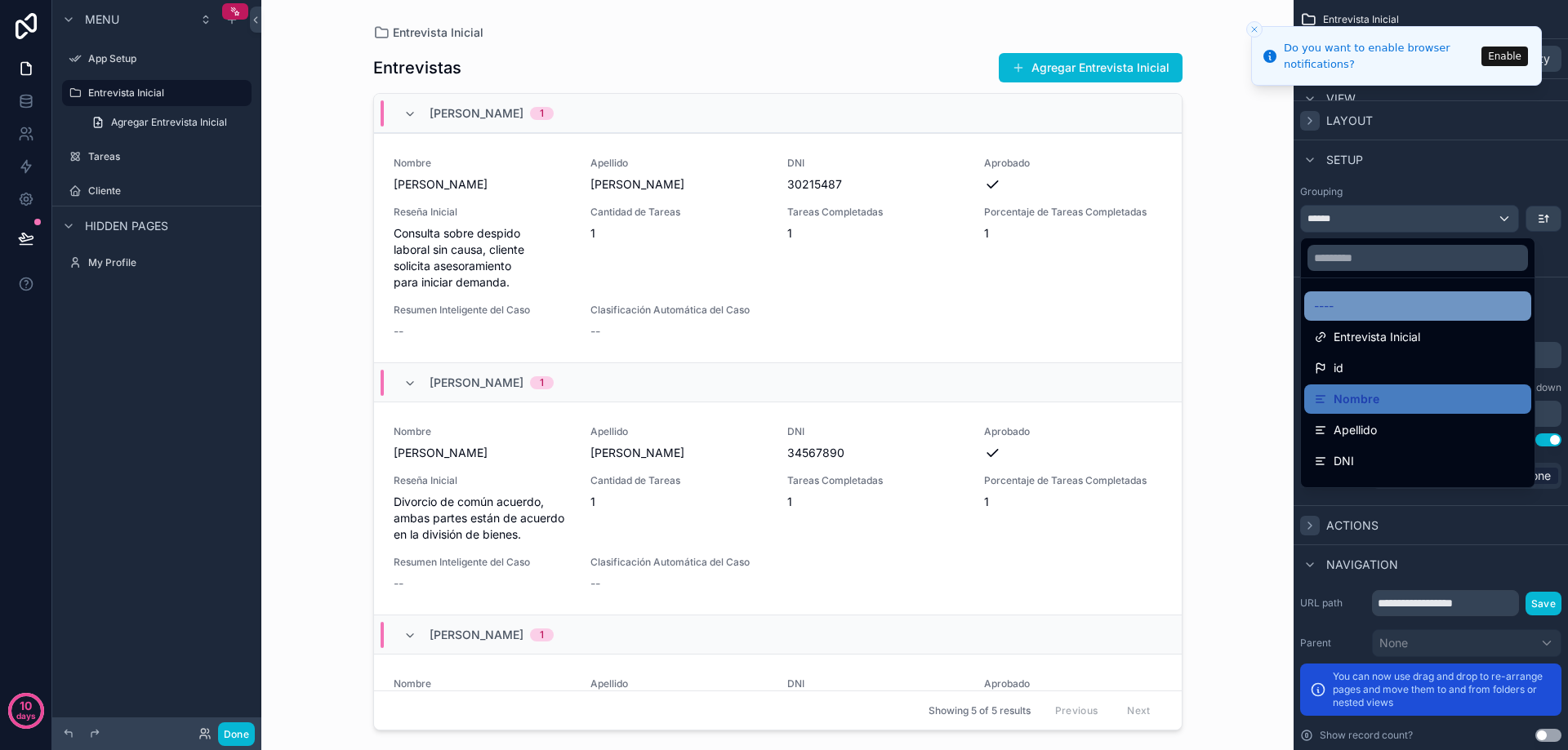
click at [1363, 308] on div "----" at bounding box center [1418, 306] width 208 height 20
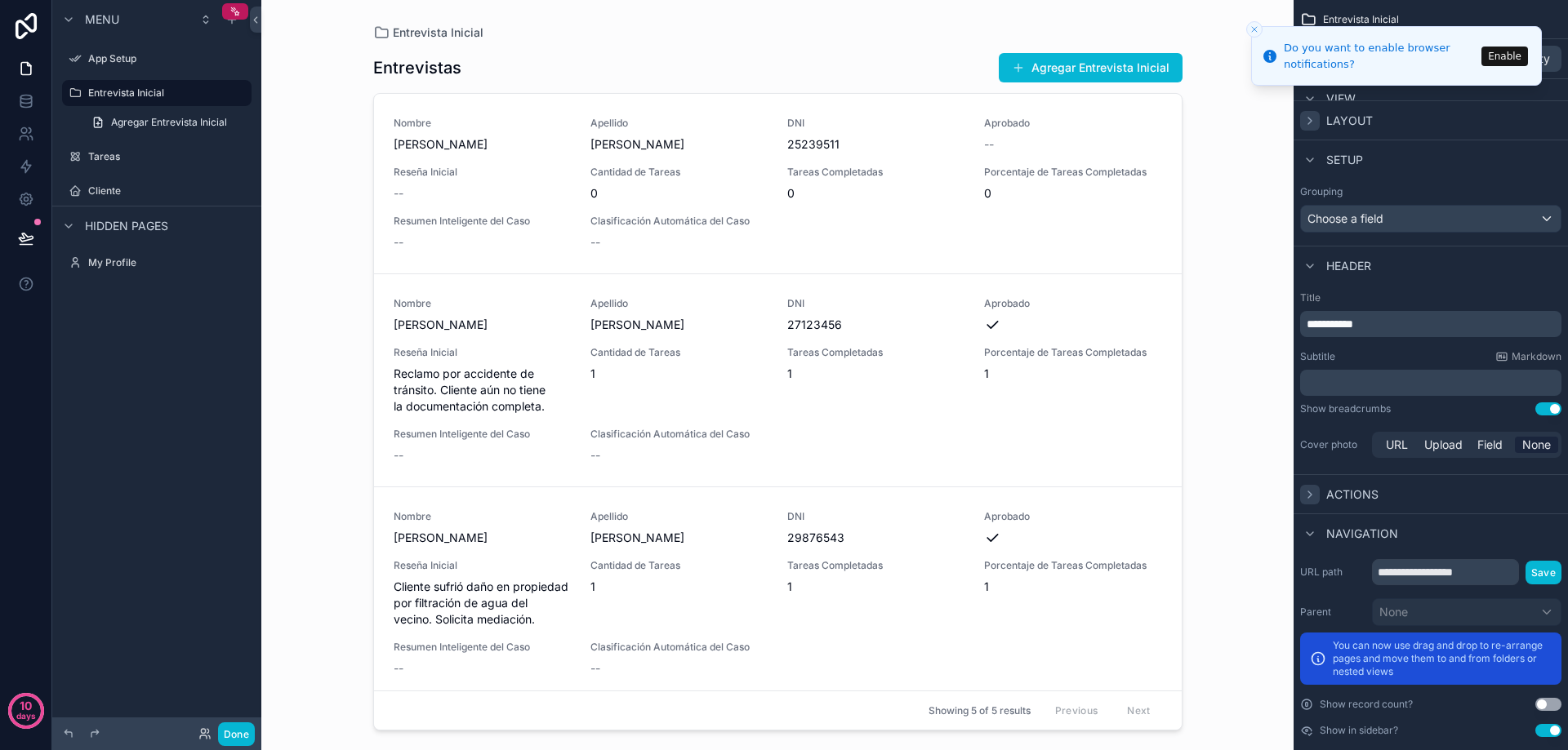
click at [1307, 123] on icon "scrollable content" at bounding box center [1310, 121] width 13 height 13
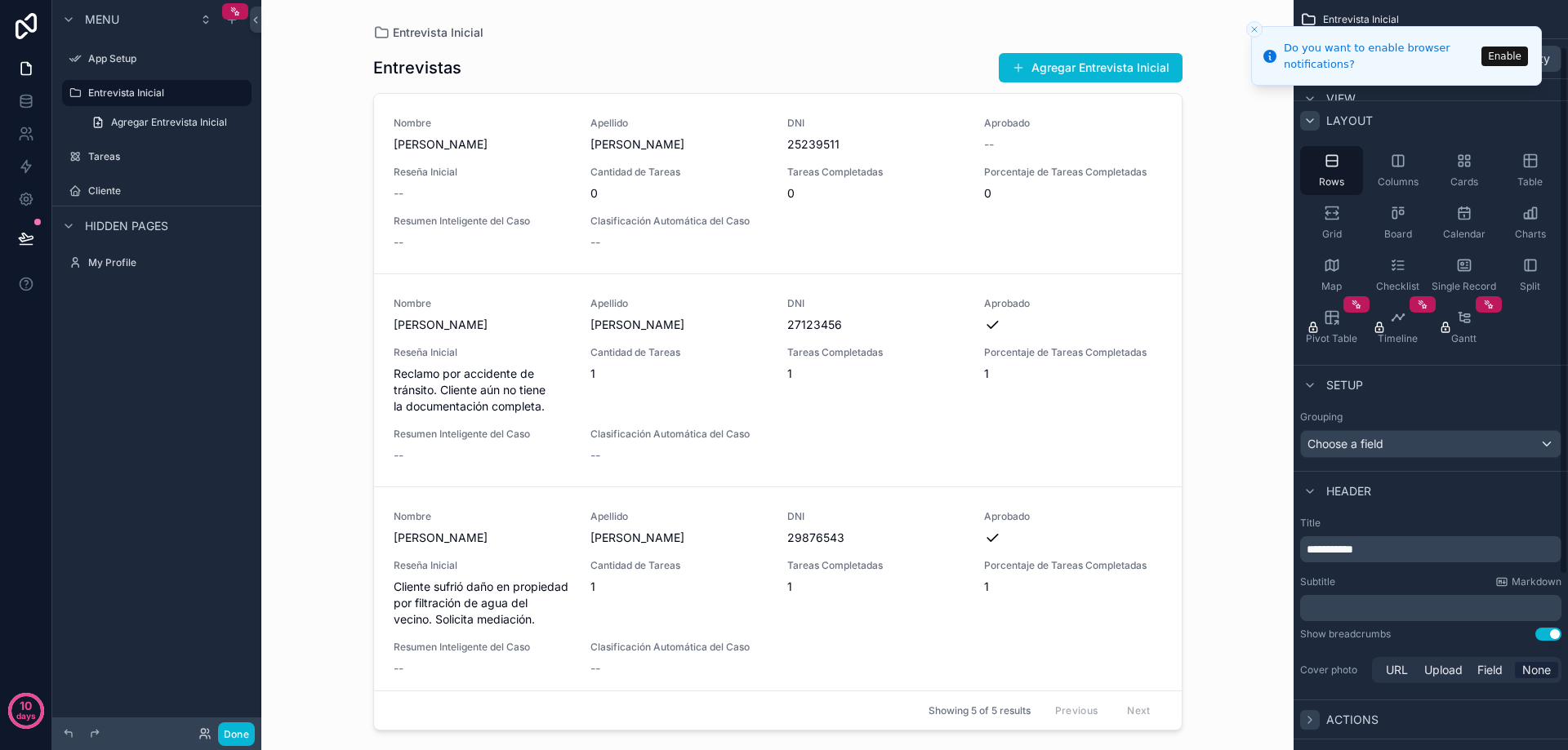
scroll to position [0, 0]
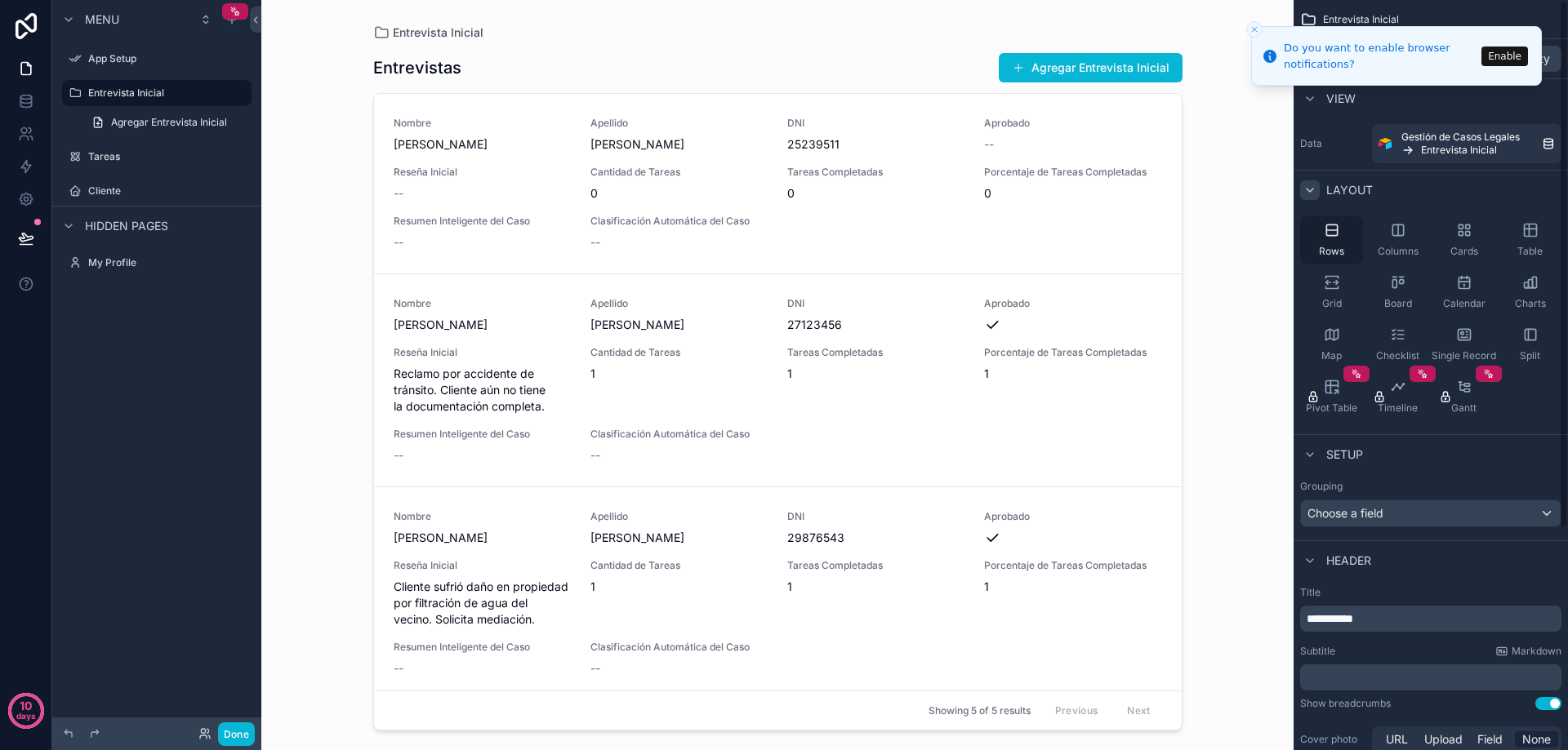
click at [1334, 230] on icon "scrollable content" at bounding box center [1332, 230] width 16 height 16
click at [1399, 230] on icon "scrollable content" at bounding box center [1399, 230] width 0 height 11
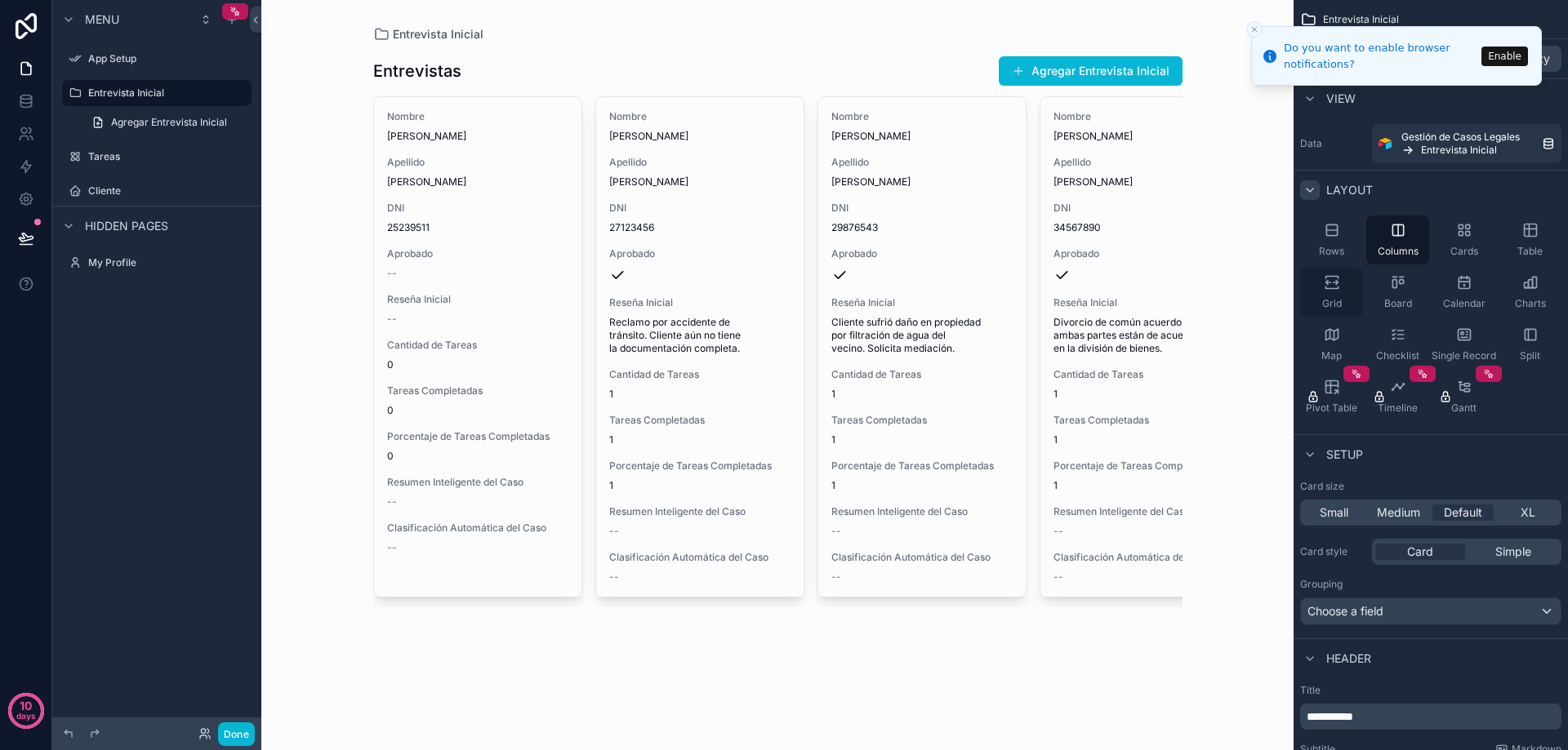
click at [1328, 281] on icon "scrollable content" at bounding box center [1329, 283] width 5 height 4
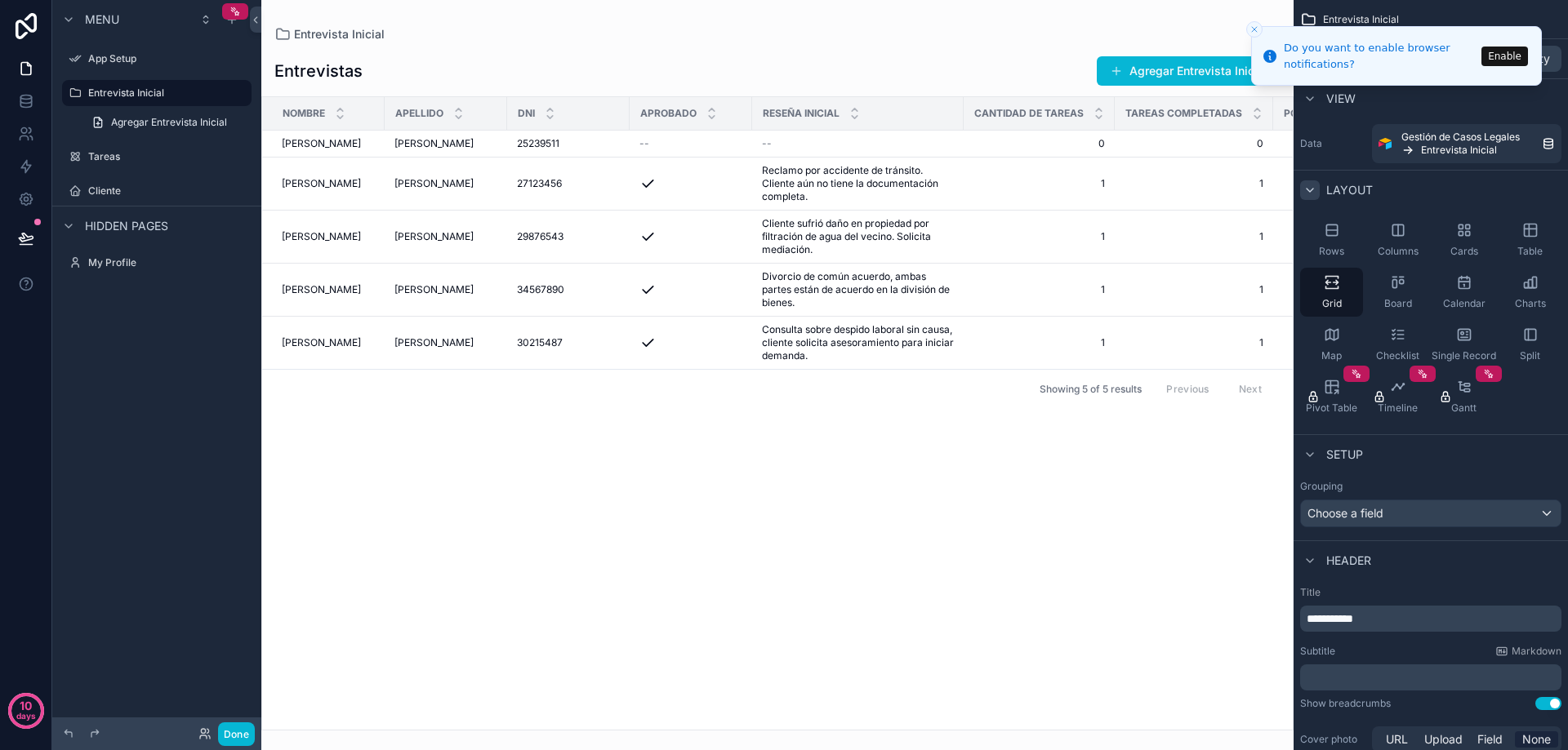
click at [1255, 27] on icon "Close toast" at bounding box center [1254, 29] width 10 height 10
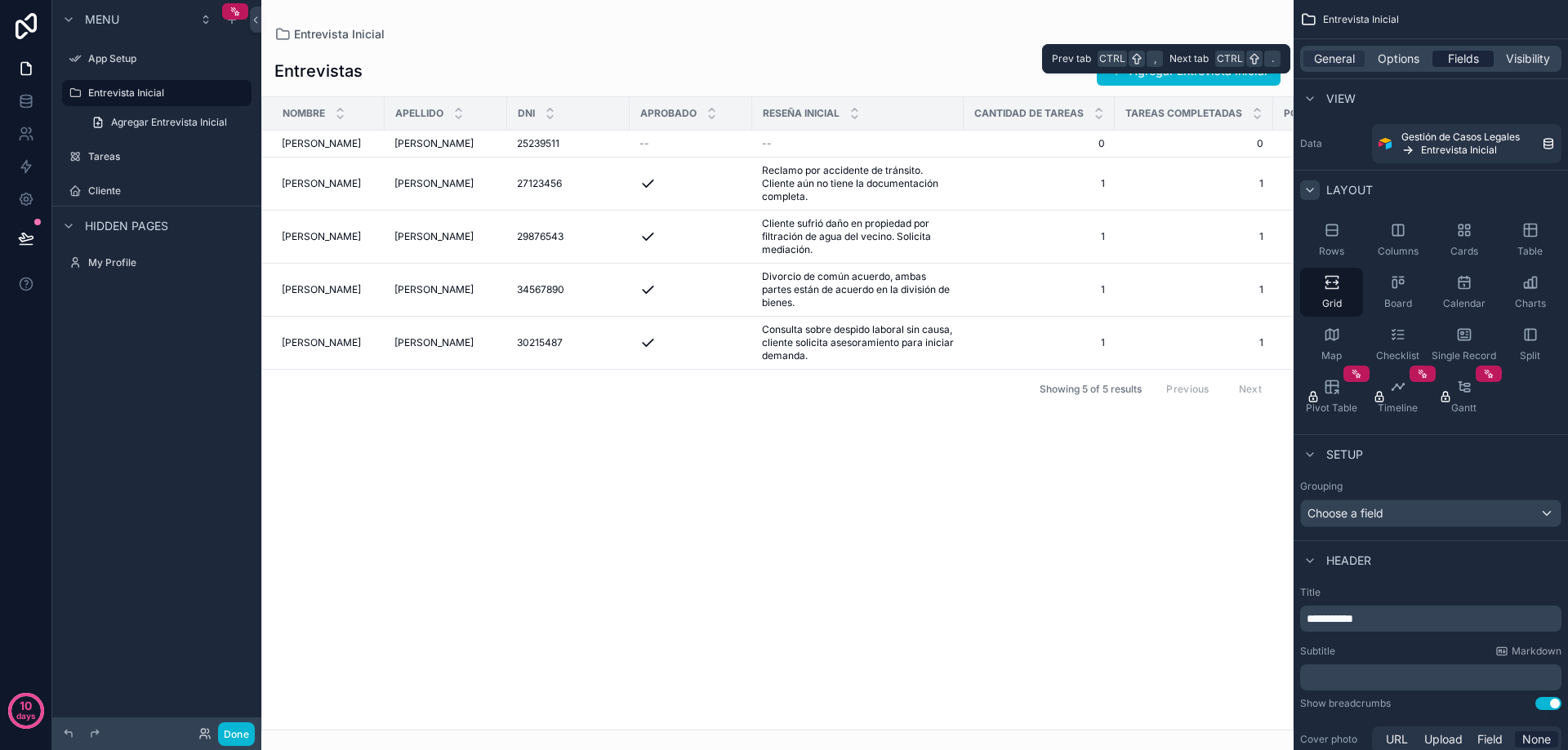
click at [1459, 60] on span "Fields" at bounding box center [1463, 59] width 31 height 16
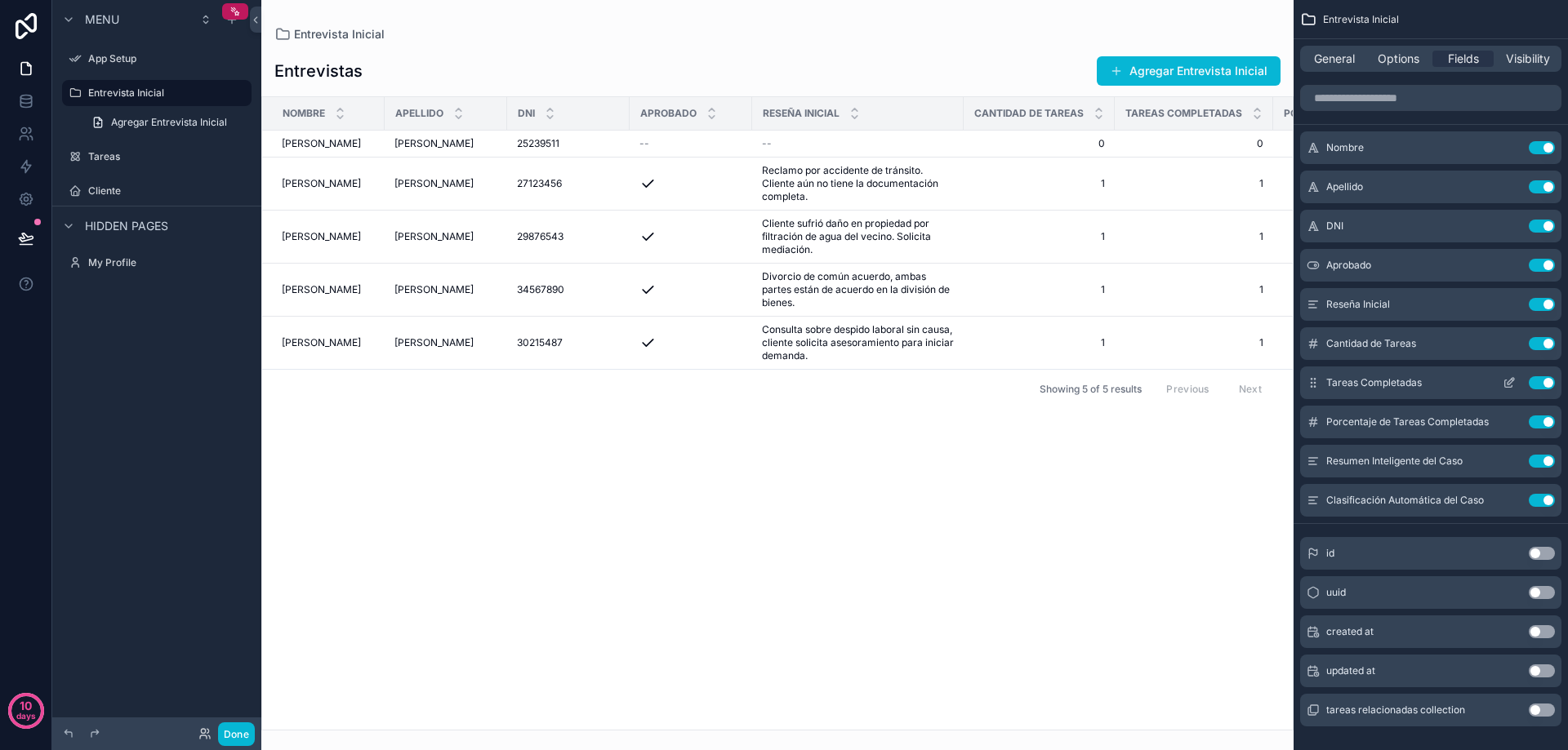
click at [1540, 383] on button "Use setting" at bounding box center [1541, 383] width 26 height 13
click at [1536, 341] on button "Use setting" at bounding box center [1541, 343] width 26 height 13
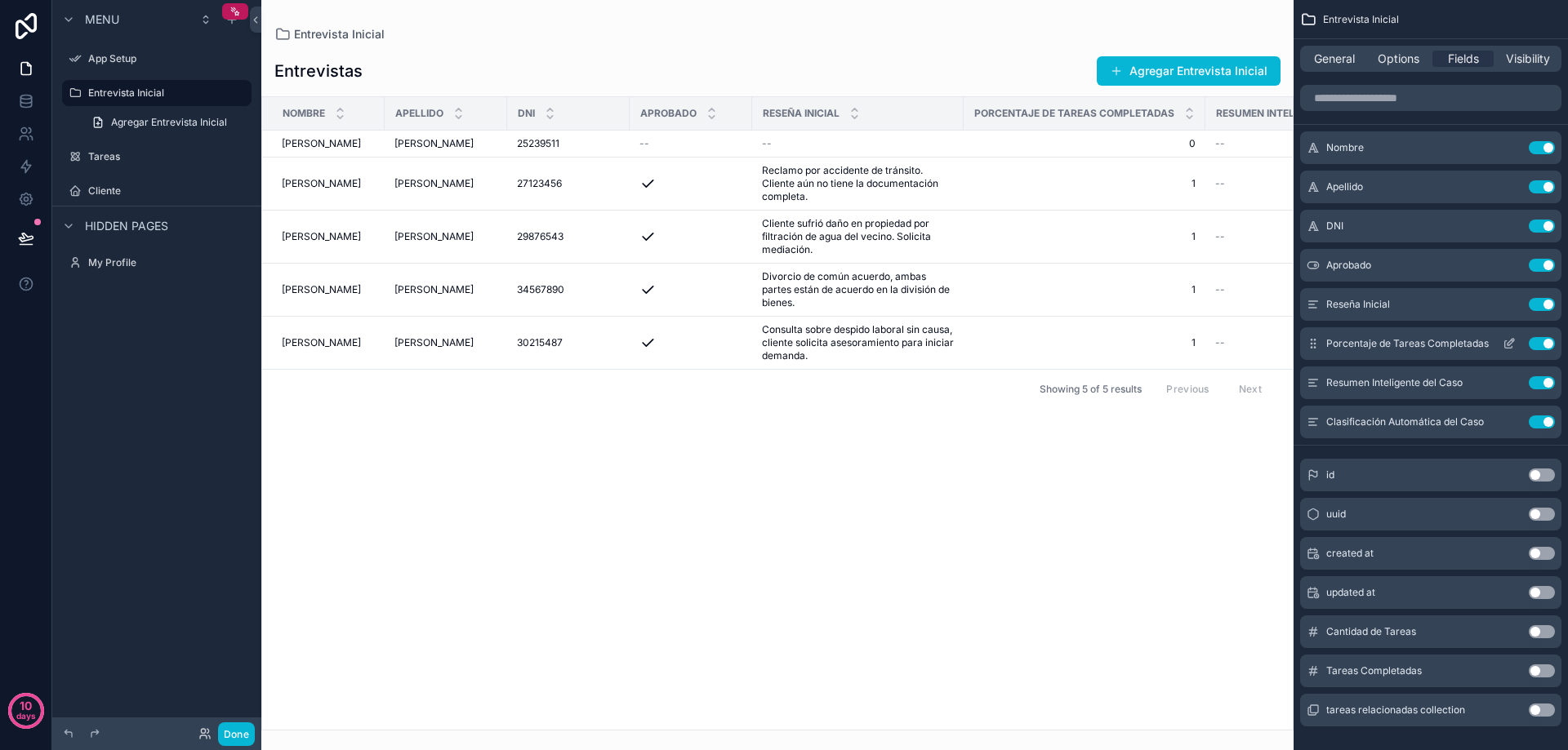
click at [1536, 342] on button "Use setting" at bounding box center [1541, 343] width 26 height 13
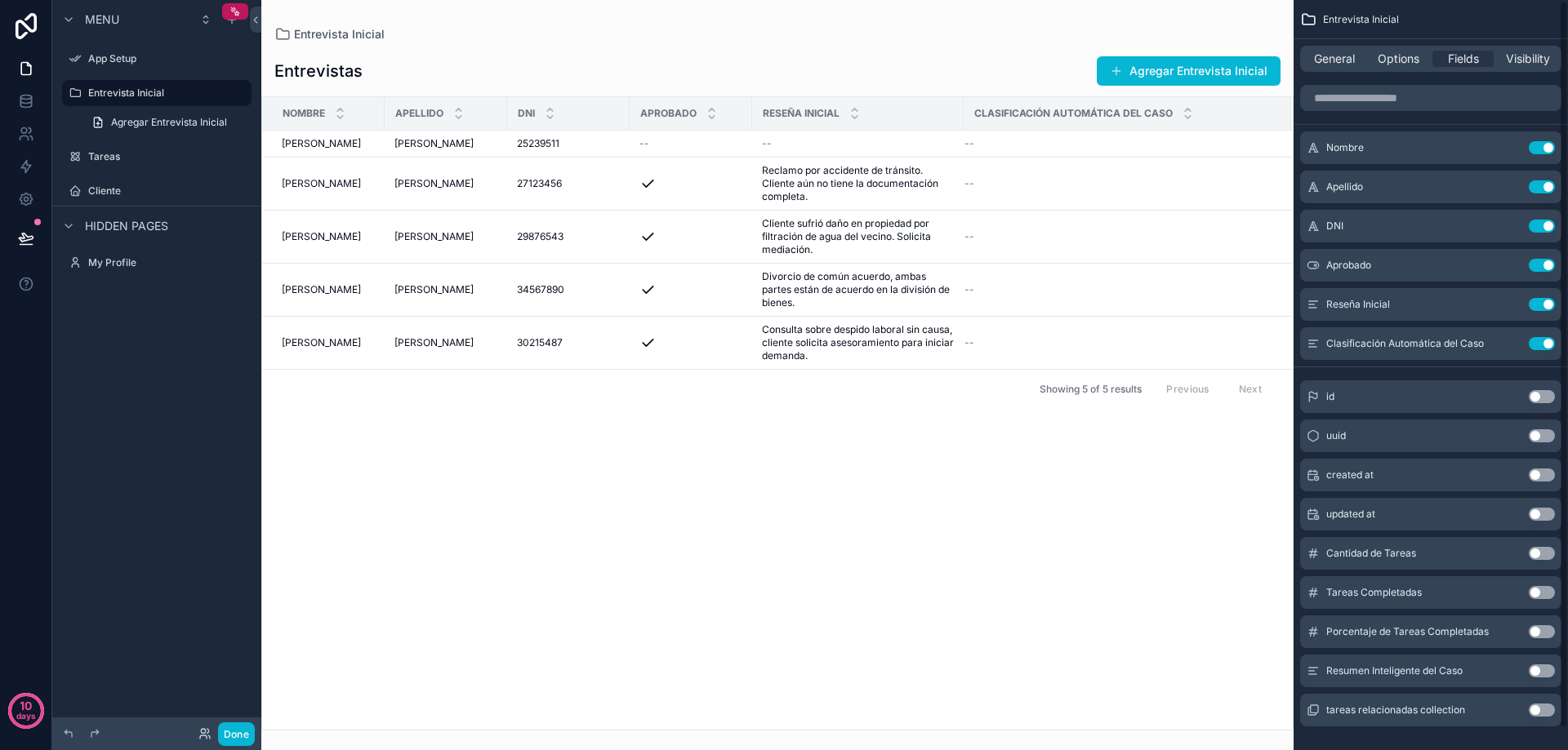
click at [1536, 342] on button "Use setting" at bounding box center [1541, 343] width 26 height 13
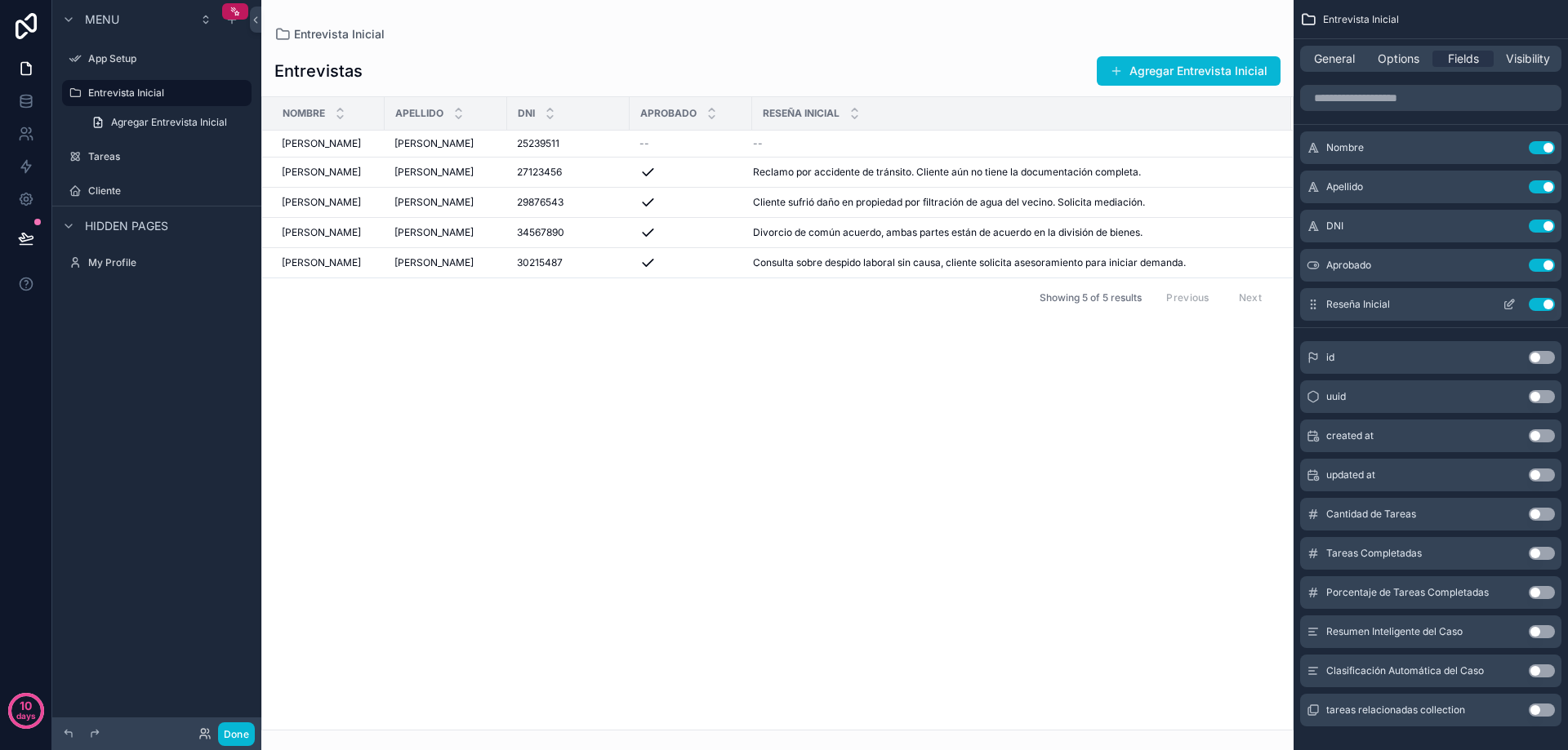
click at [1508, 301] on icon "scrollable content" at bounding box center [1509, 304] width 13 height 13
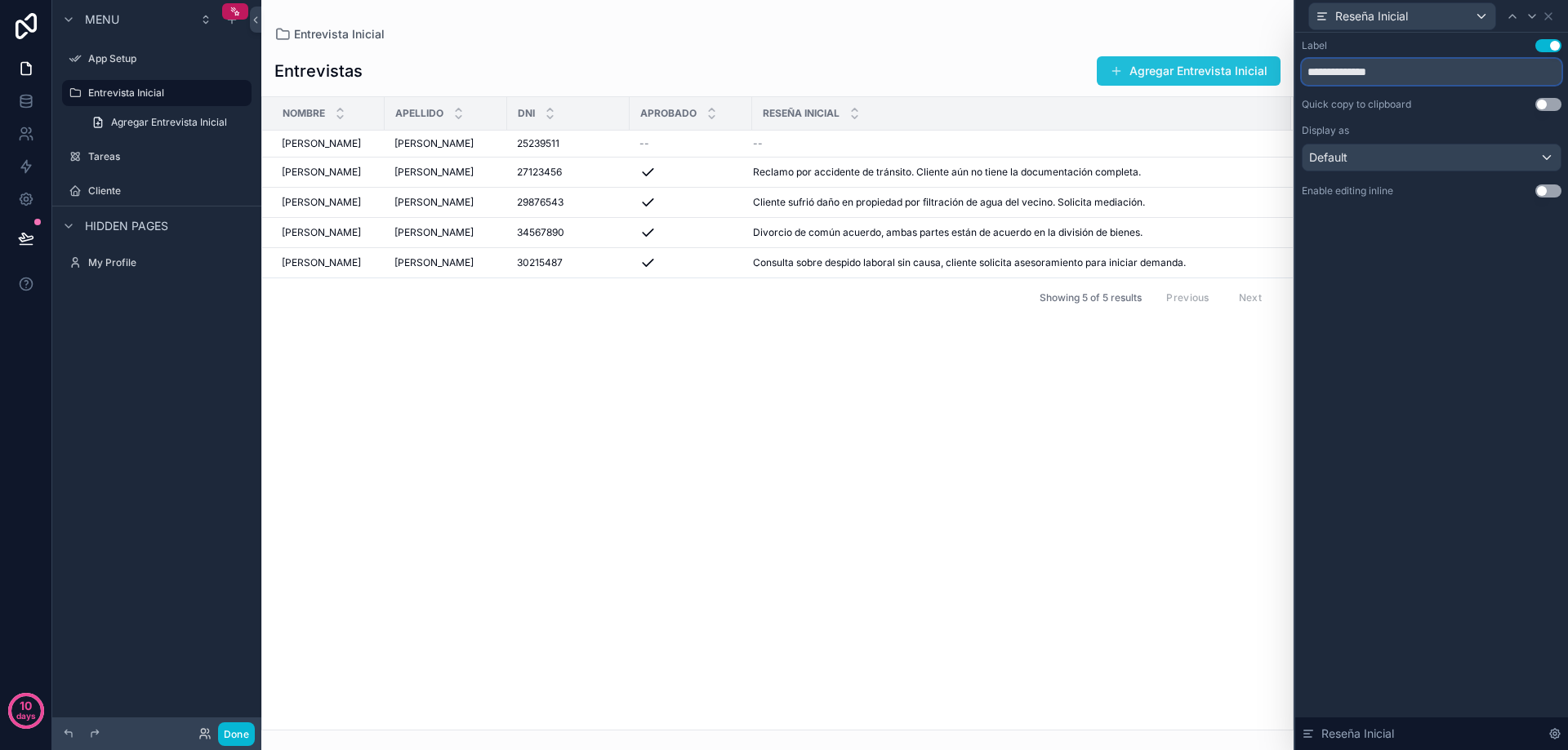
drag, startPoint x: 1393, startPoint y: 71, endPoint x: 1264, endPoint y: 66, distance: 129.1
click at [1264, 66] on div "**********" at bounding box center [784, 375] width 1568 height 750
type input "****"
click at [1548, 158] on div "Default" at bounding box center [1431, 157] width 258 height 26
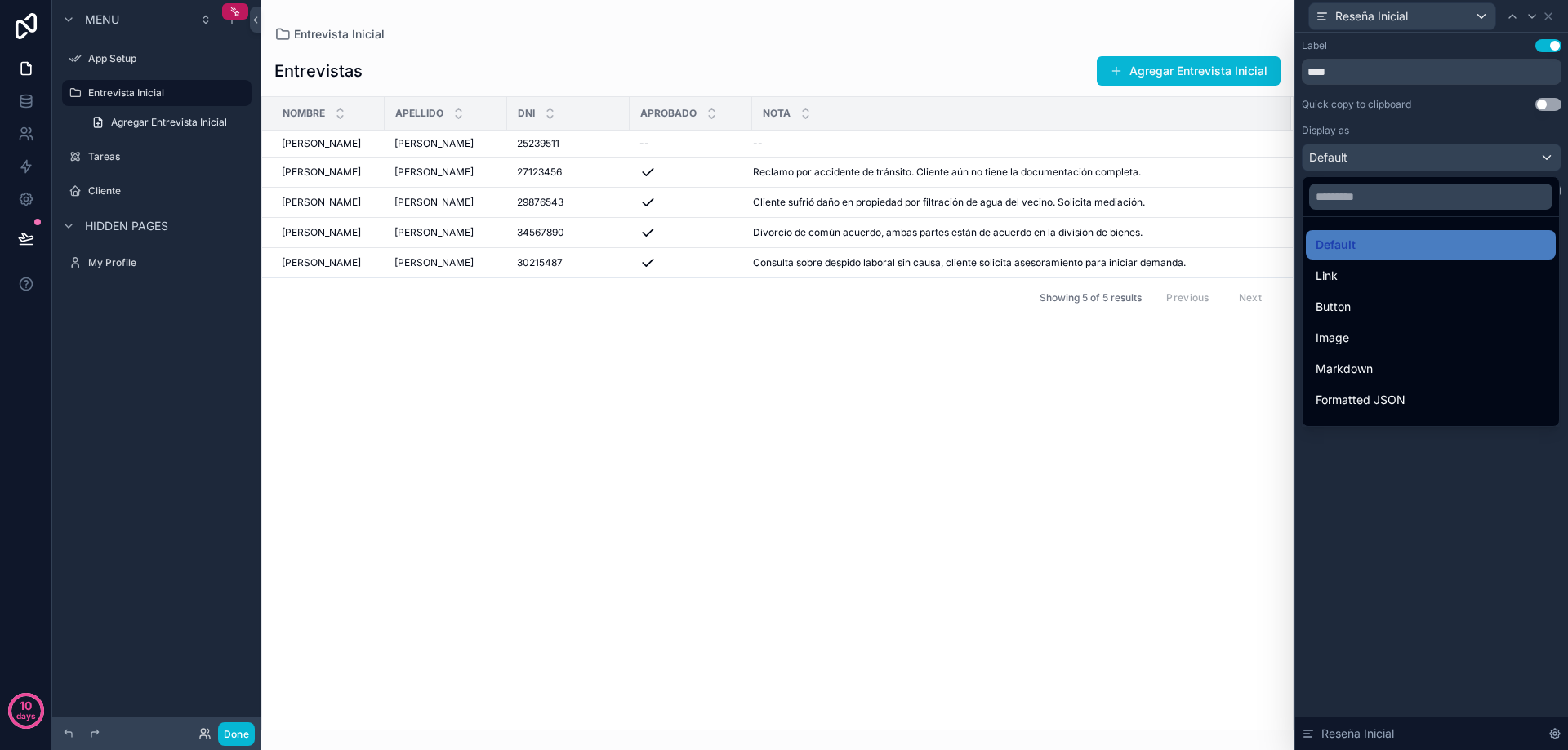
click at [1548, 158] on div at bounding box center [1432, 375] width 273 height 750
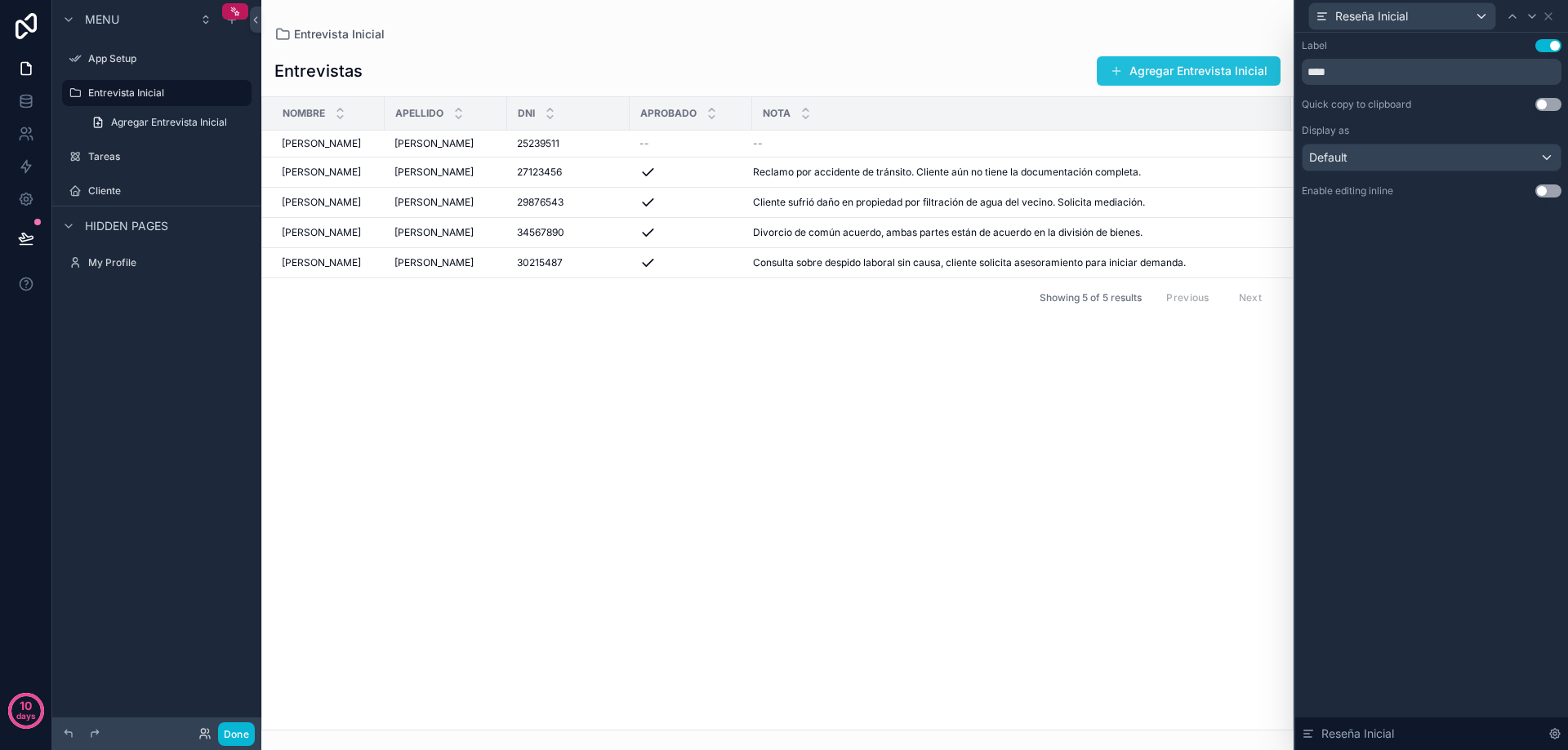
click at [1152, 61] on button "Agregar Entrevista Inicial" at bounding box center [1188, 71] width 184 height 29
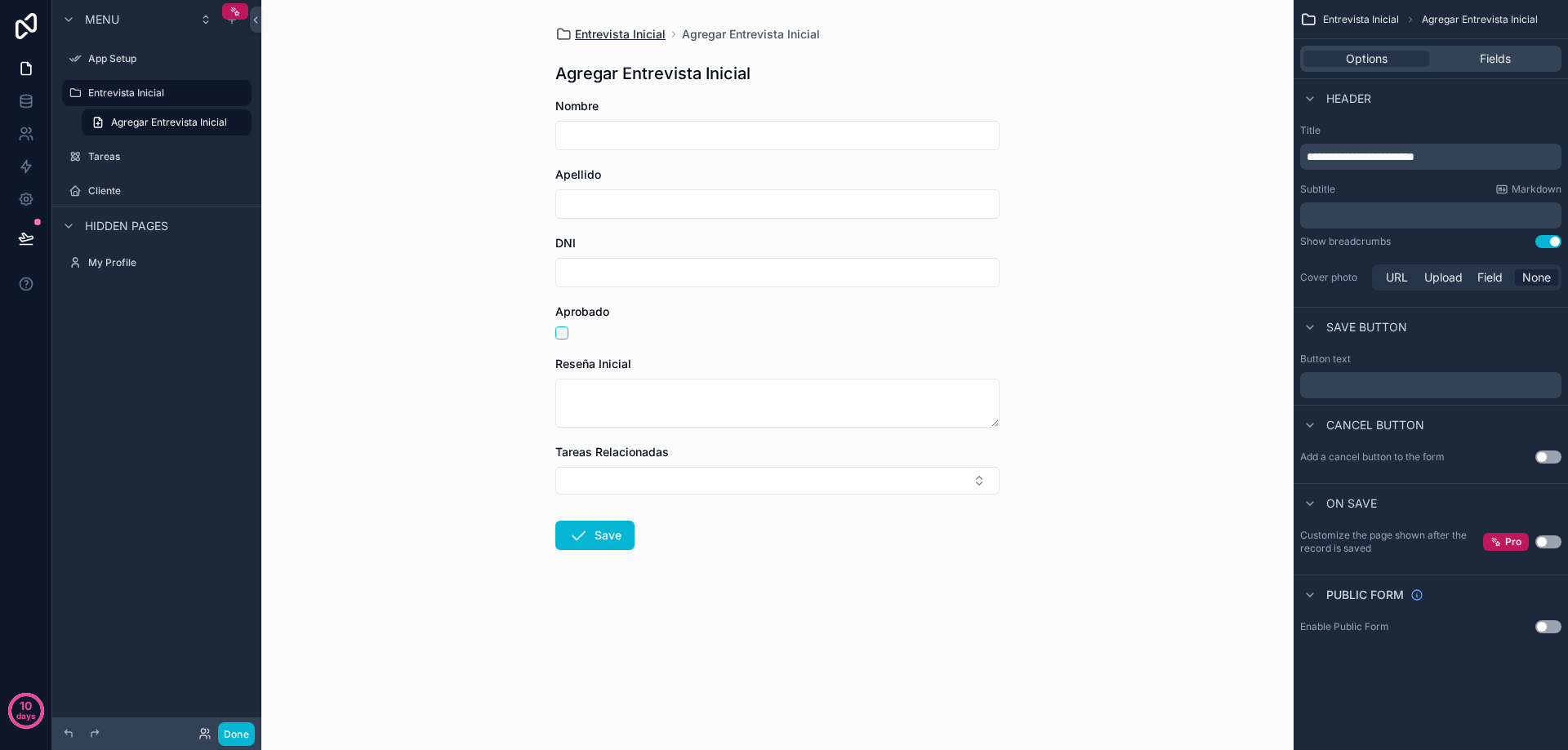
click at [653, 36] on span "Entrevista Inicial" at bounding box center [620, 34] width 90 height 16
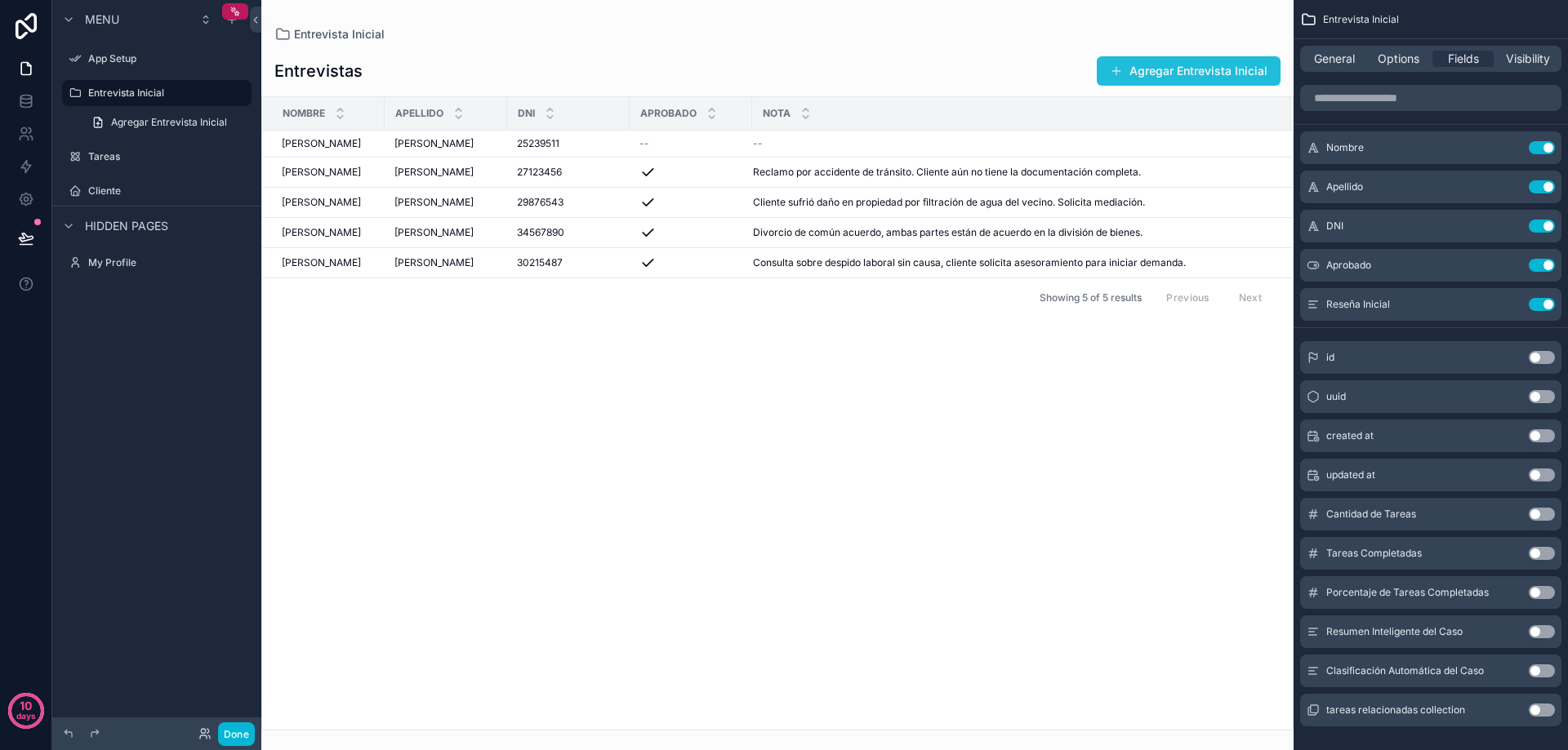
click at [1181, 67] on button "Agregar Entrevista Inicial" at bounding box center [1188, 71] width 184 height 29
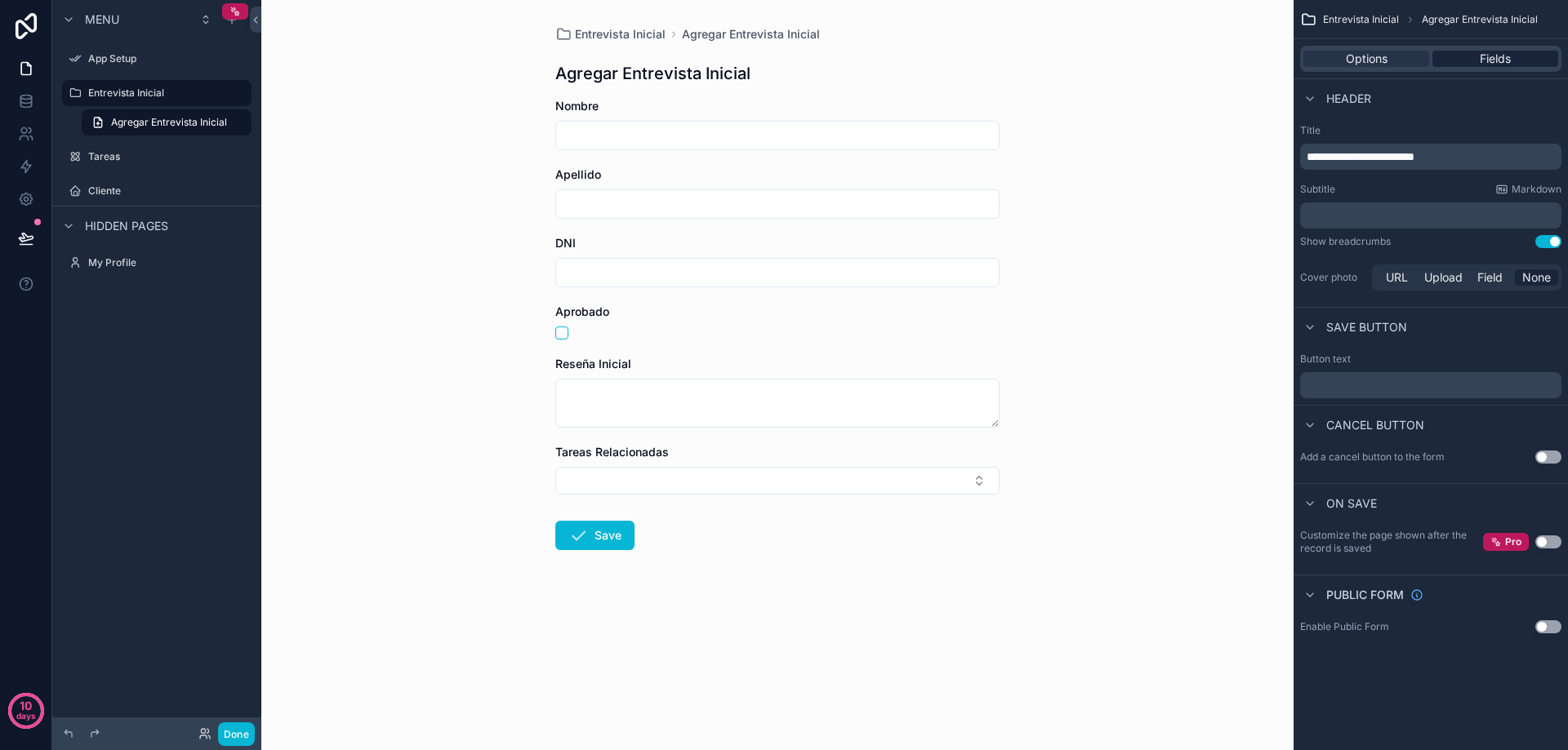
click at [1480, 53] on span "Fields" at bounding box center [1495, 59] width 31 height 16
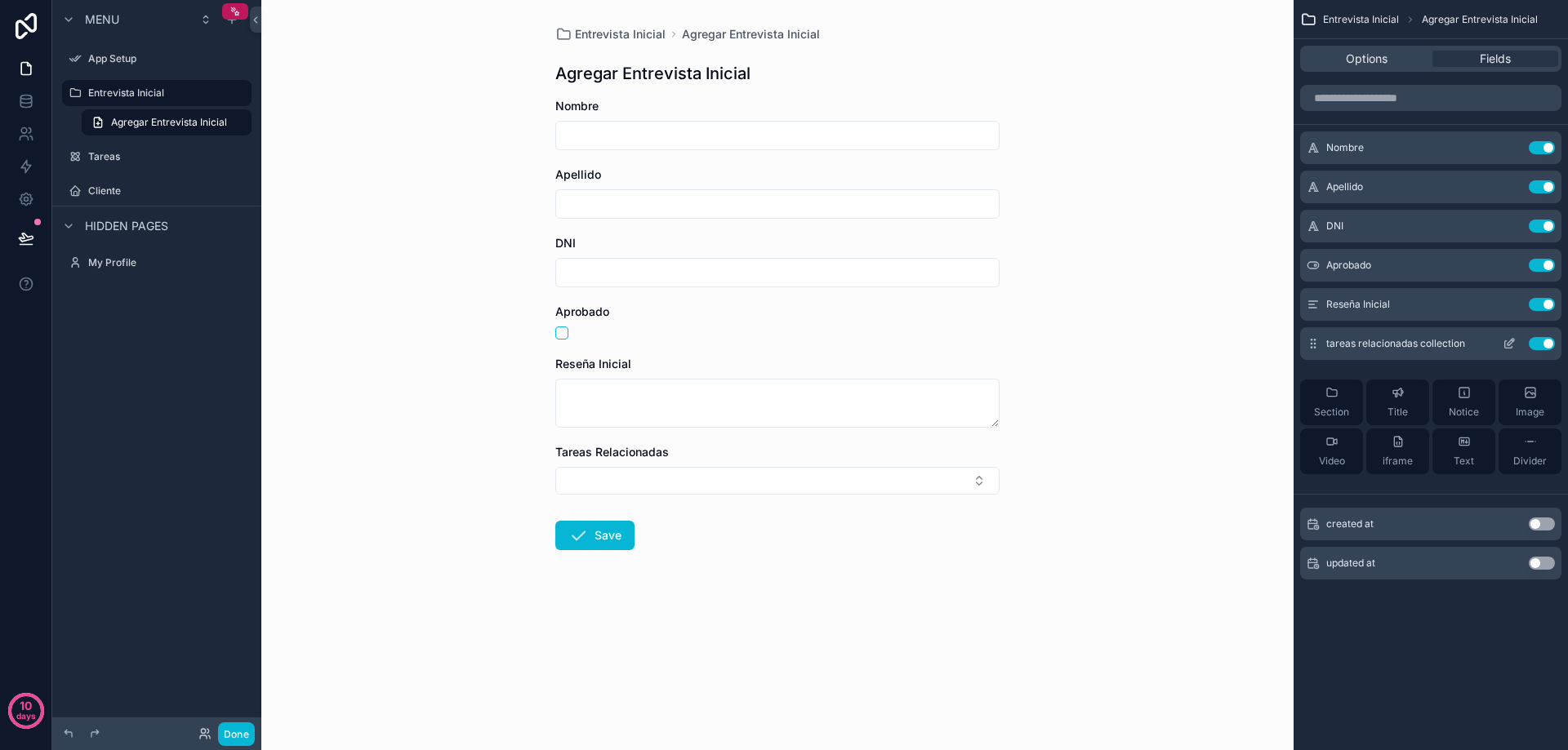
click at [1534, 343] on button "Use setting" at bounding box center [1541, 343] width 26 height 13
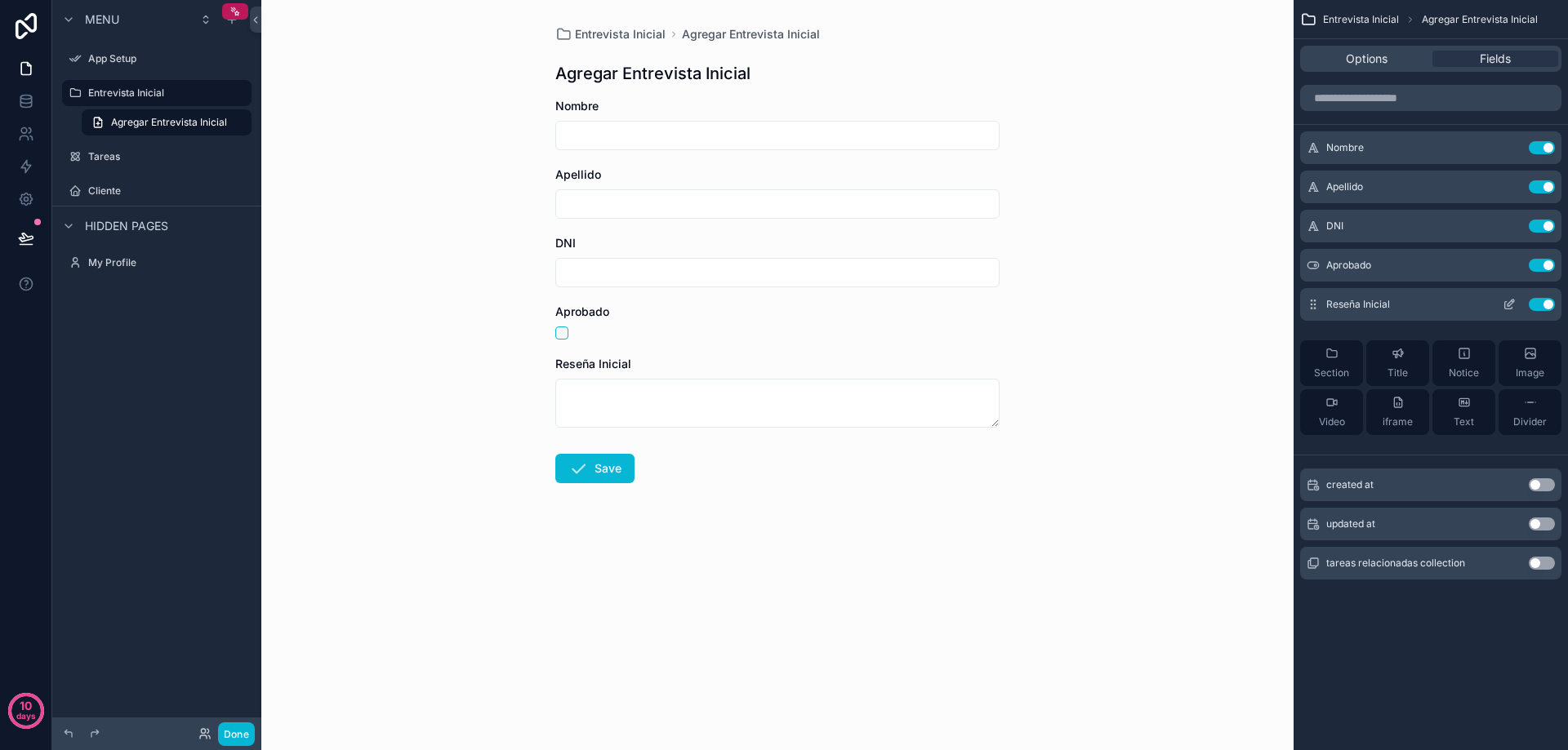
click at [1507, 310] on icon "scrollable content" at bounding box center [1509, 304] width 13 height 13
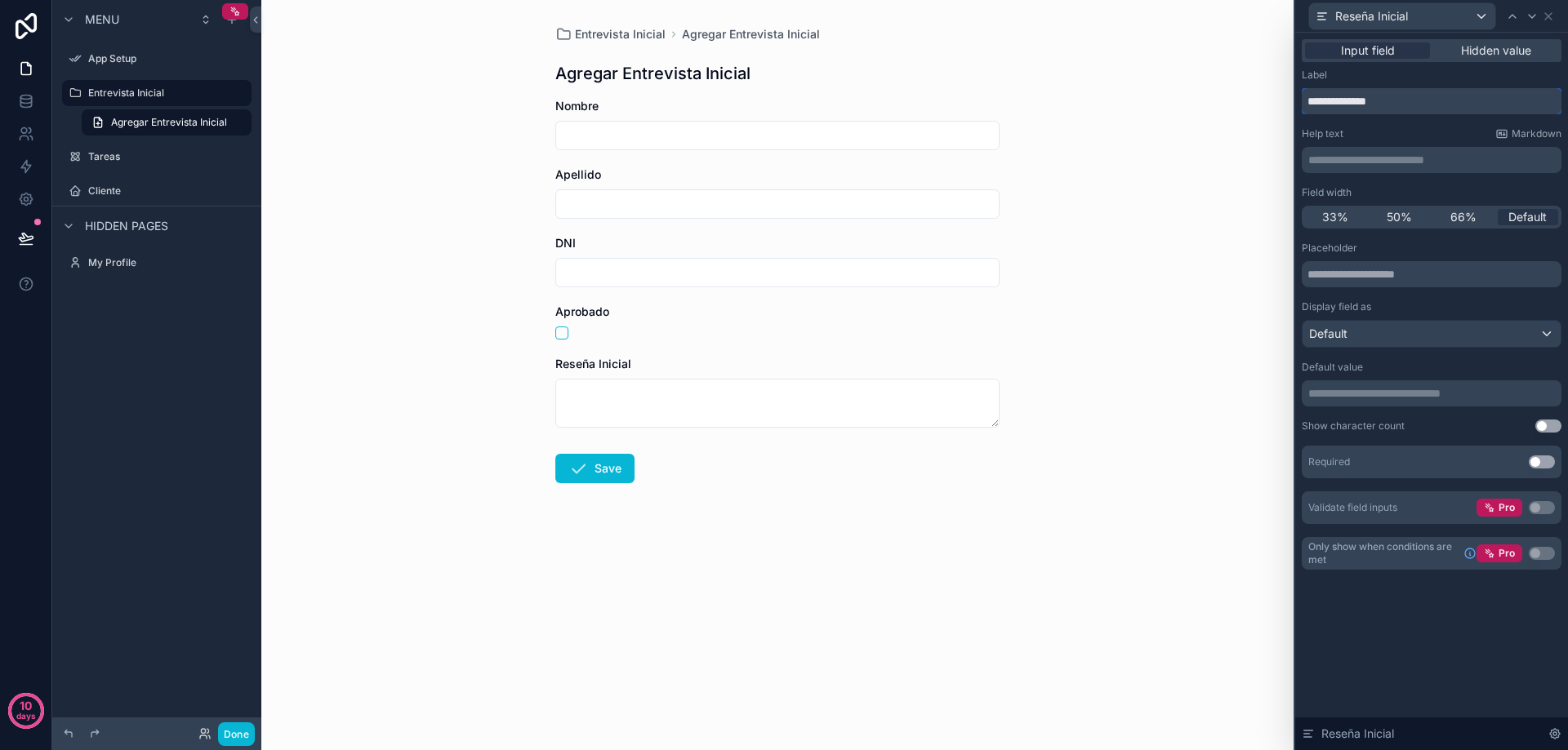
drag, startPoint x: 1411, startPoint y: 95, endPoint x: 1286, endPoint y: 107, distance: 125.6
click at [1286, 107] on div "**********" at bounding box center [784, 375] width 1568 height 750
type input "****"
click at [233, 738] on button "Done" at bounding box center [236, 734] width 36 height 24
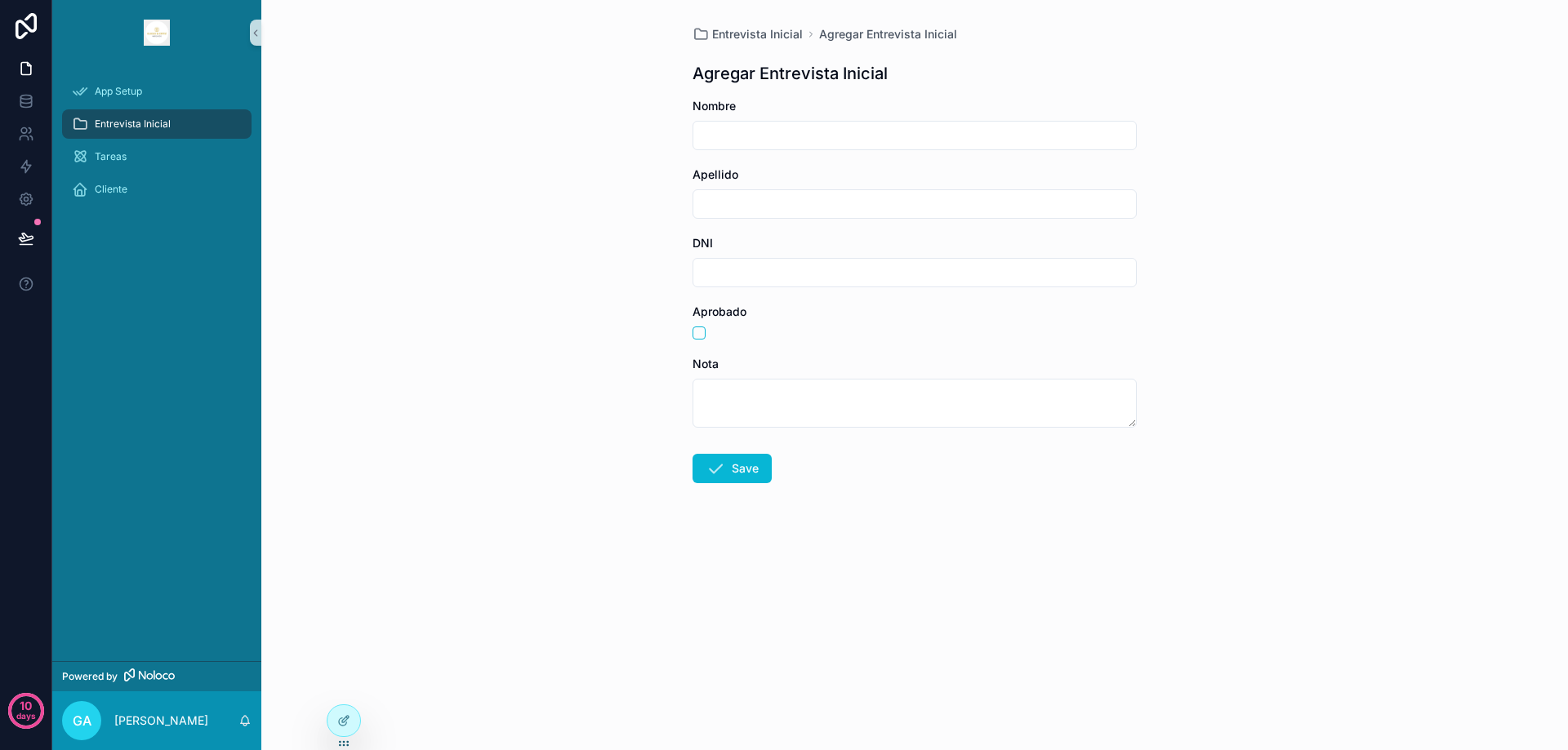
click at [153, 123] on span "Entrevista Inicial" at bounding box center [133, 124] width 76 height 13
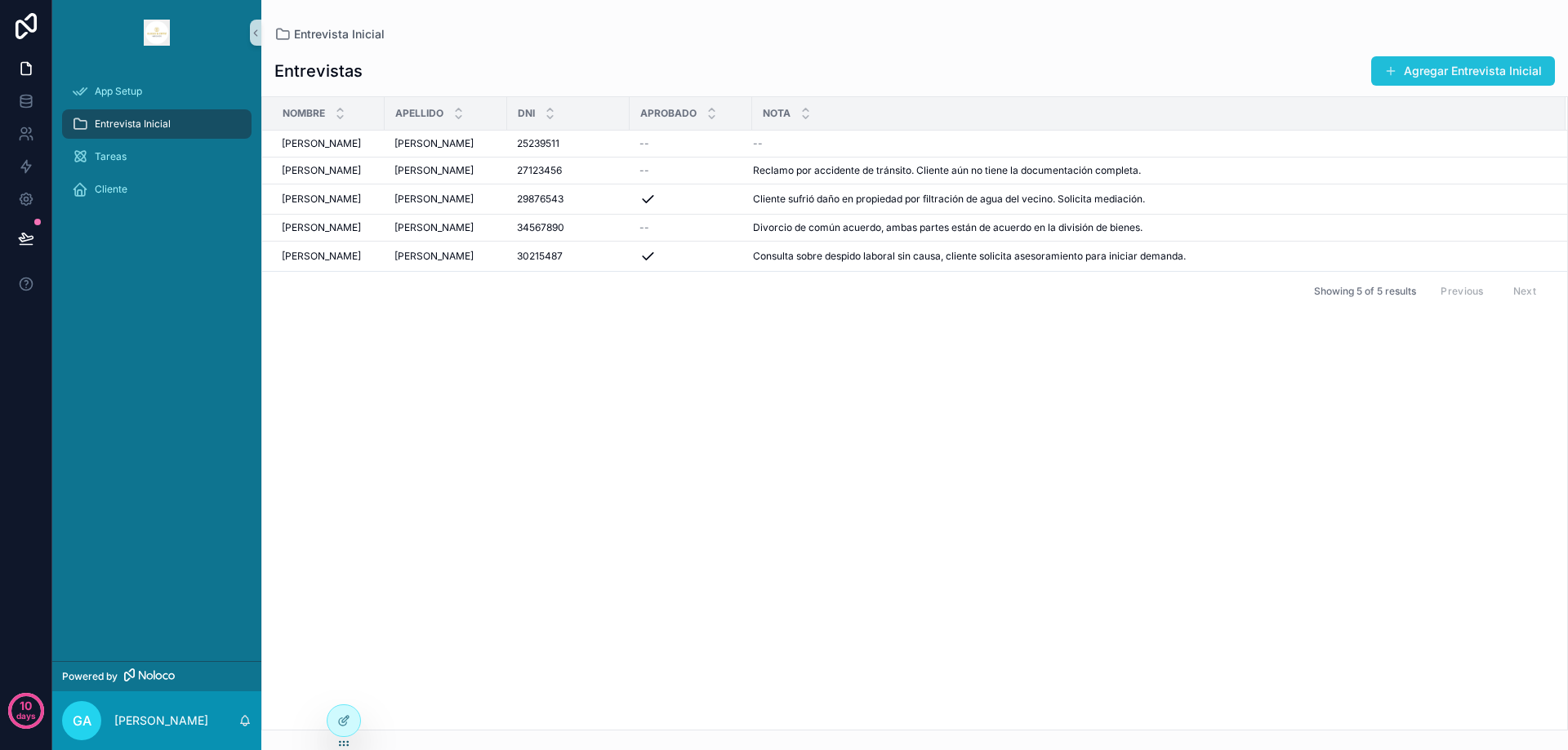
click at [1427, 66] on button "Agregar Entrevista Inicial" at bounding box center [1462, 71] width 184 height 29
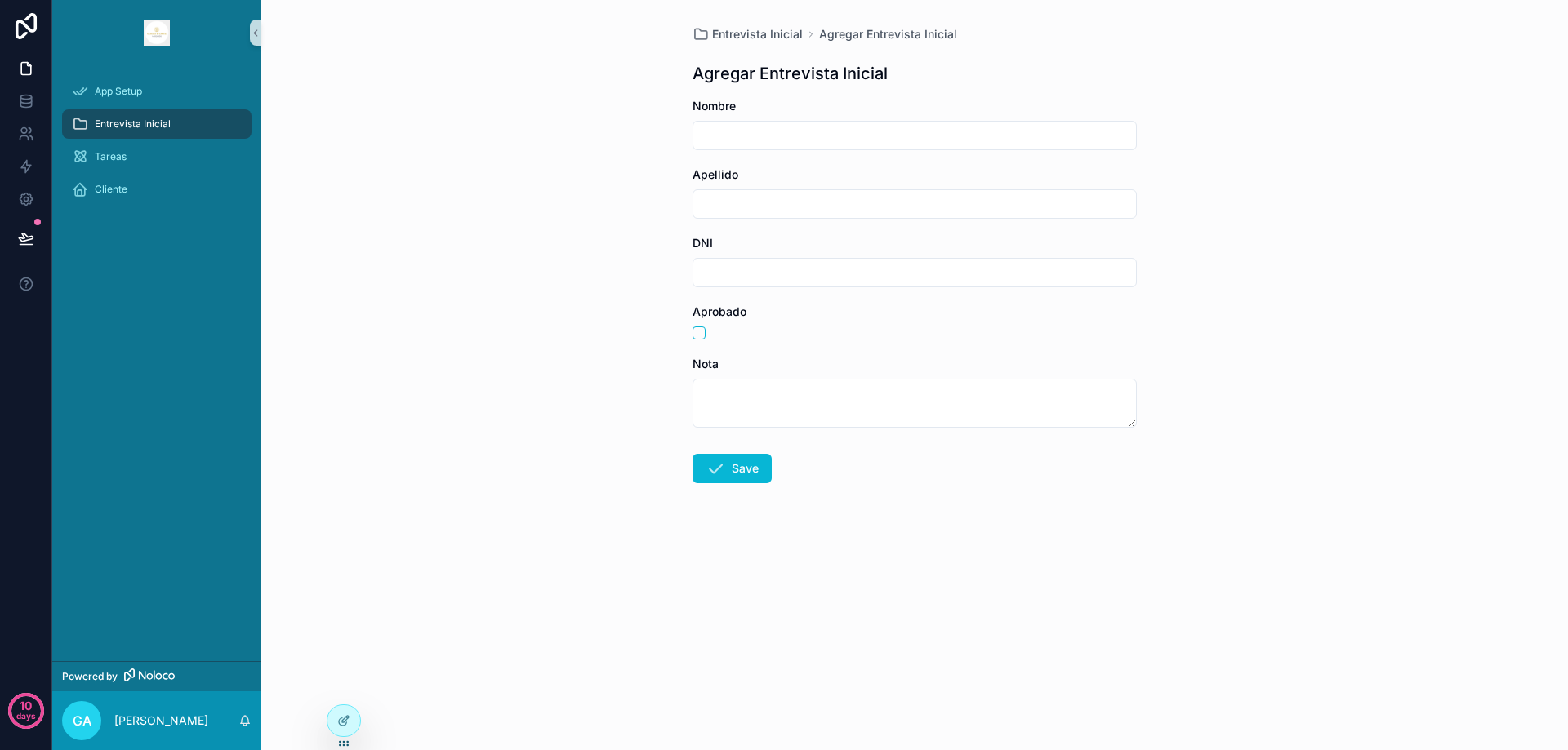
click at [873, 137] on input "scrollable content" at bounding box center [914, 136] width 443 height 23
type input "**********"
type input "******"
type input "********"
click at [699, 331] on button "scrollable content" at bounding box center [699, 332] width 13 height 13
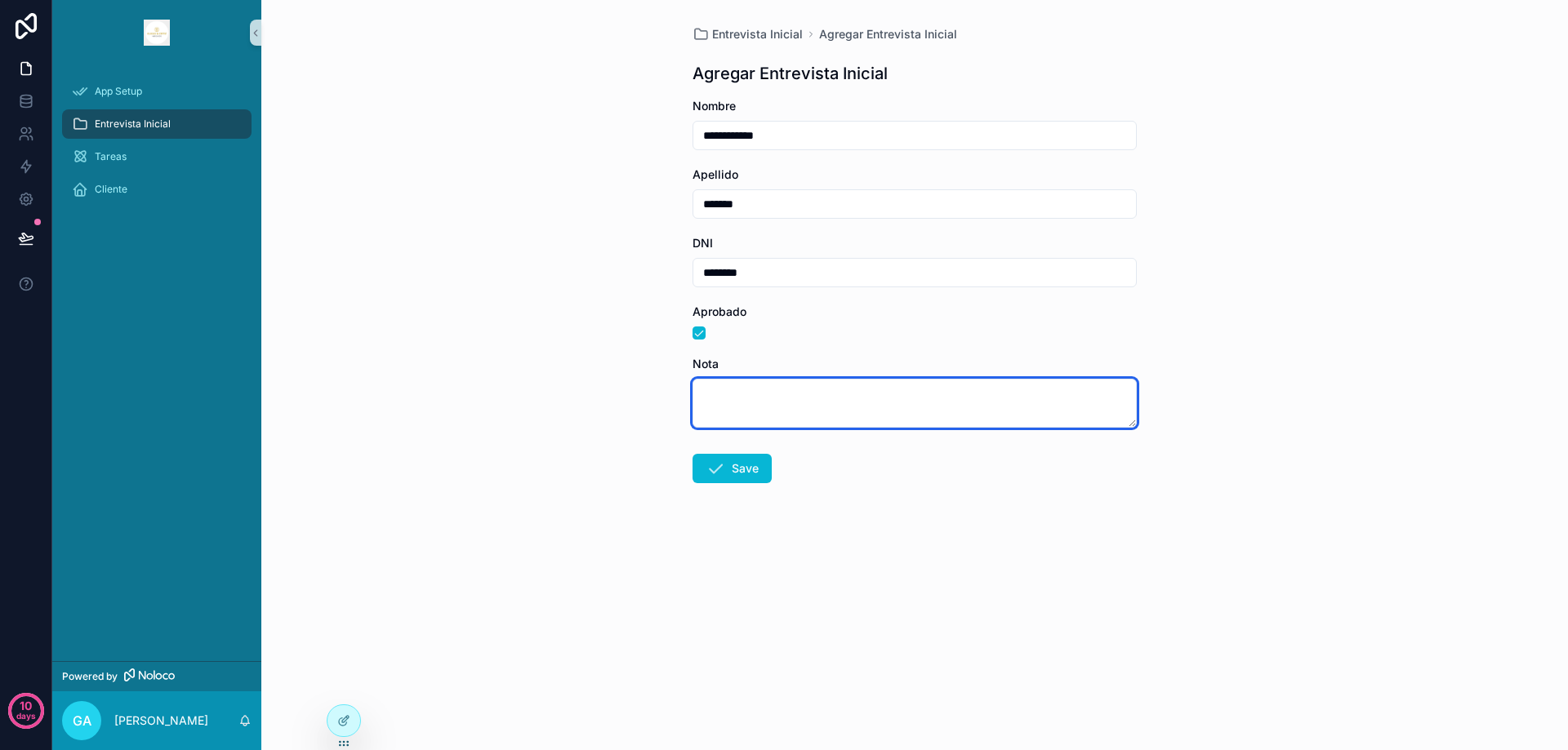
click at [751, 389] on textarea "scrollable content" at bounding box center [914, 402] width 444 height 49
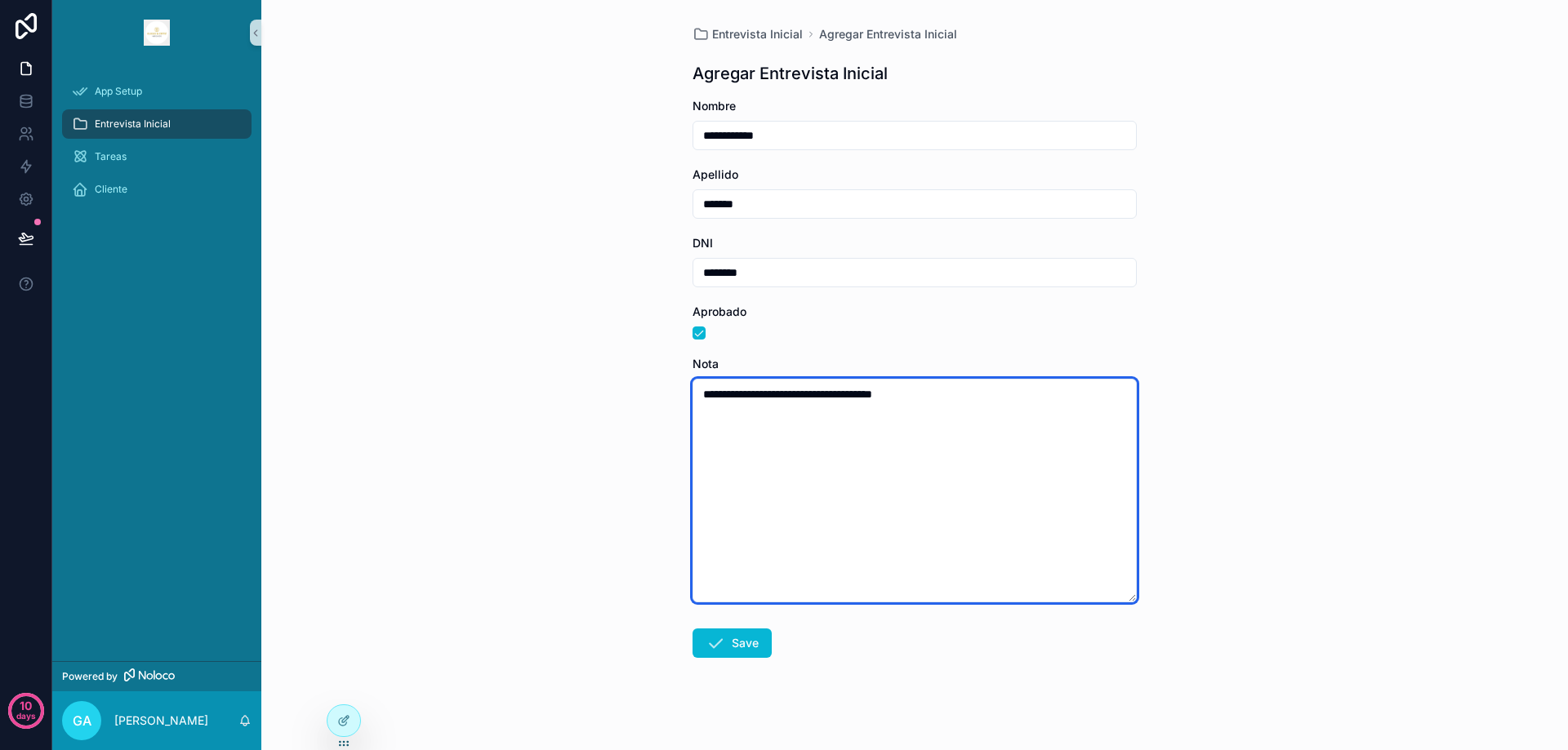
drag, startPoint x: 1133, startPoint y: 441, endPoint x: 1139, endPoint y: 601, distance: 160.1
click at [1139, 601] on div "**********" at bounding box center [914, 381] width 470 height 762
click at [988, 501] on textarea "**********" at bounding box center [914, 490] width 444 height 223
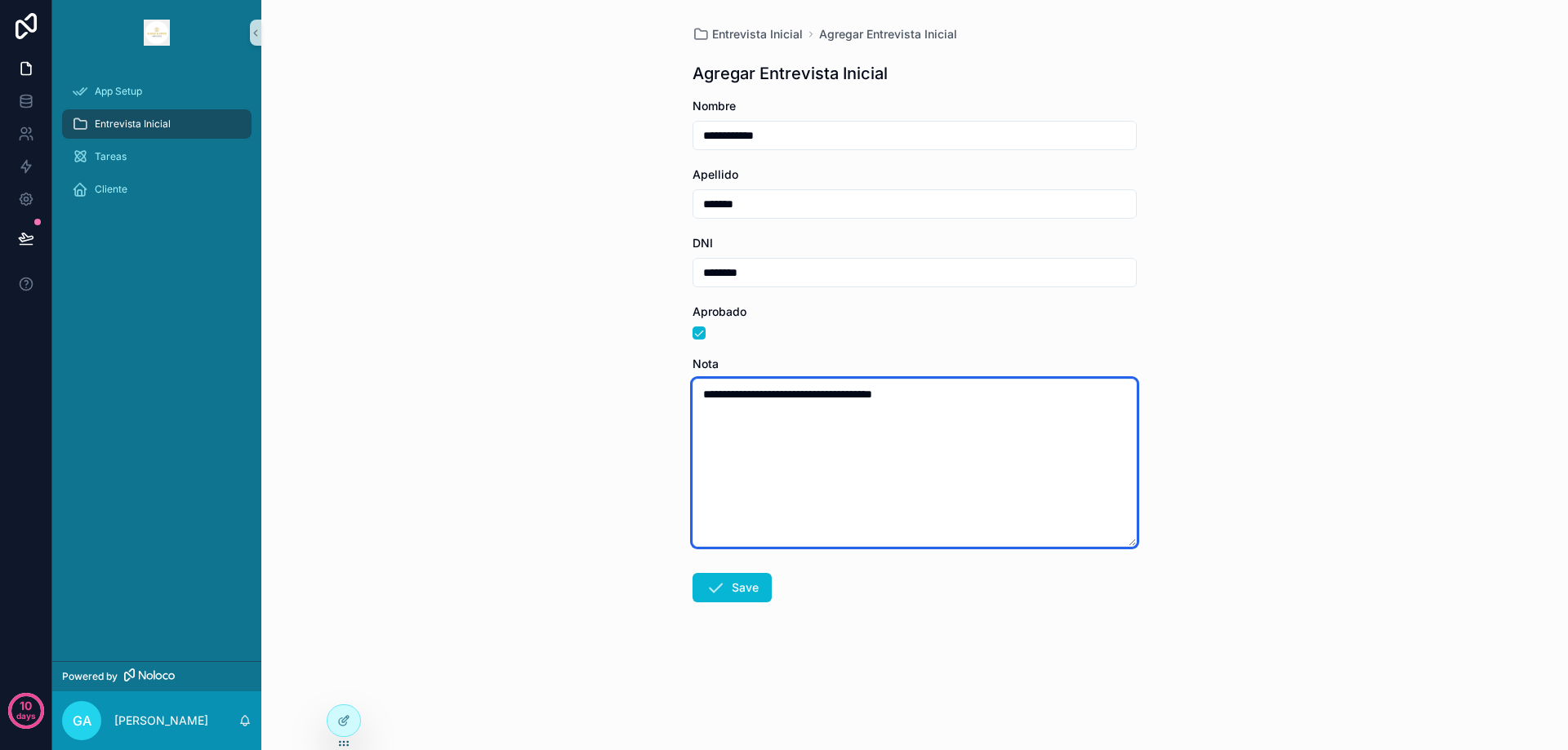
drag, startPoint x: 1123, startPoint y: 598, endPoint x: 1124, endPoint y: 542, distance: 56.0
click at [1124, 542] on textarea "**********" at bounding box center [914, 463] width 444 height 168
drag, startPoint x: 843, startPoint y: 394, endPoint x: 843, endPoint y: 426, distance: 32.0
click at [843, 426] on textarea "**********" at bounding box center [914, 463] width 444 height 168
click at [835, 395] on textarea "**********" at bounding box center [914, 463] width 444 height 168
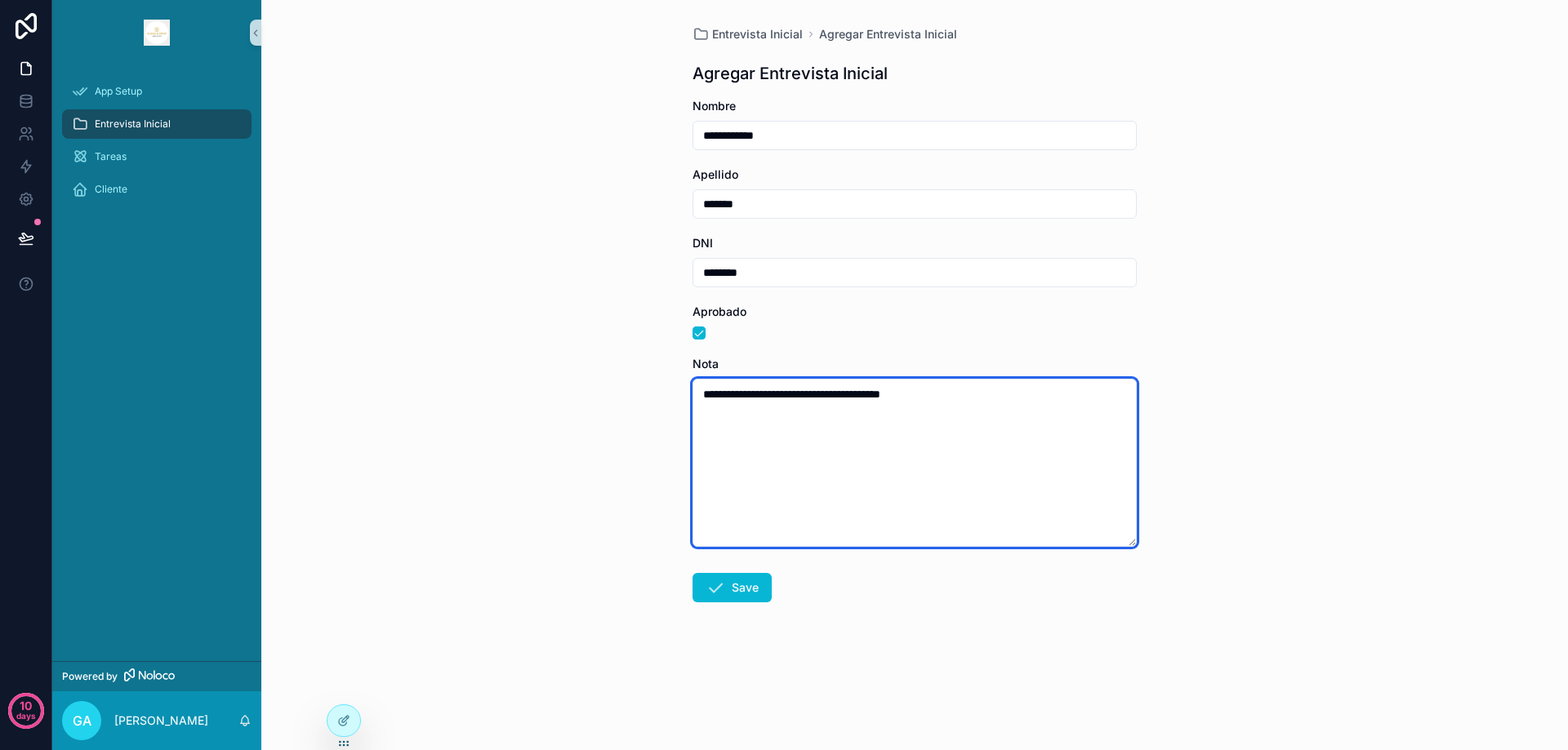
click at [835, 395] on textarea "**********" at bounding box center [914, 463] width 444 height 168
type textarea "**********"
